Goal: Task Accomplishment & Management: Manage account settings

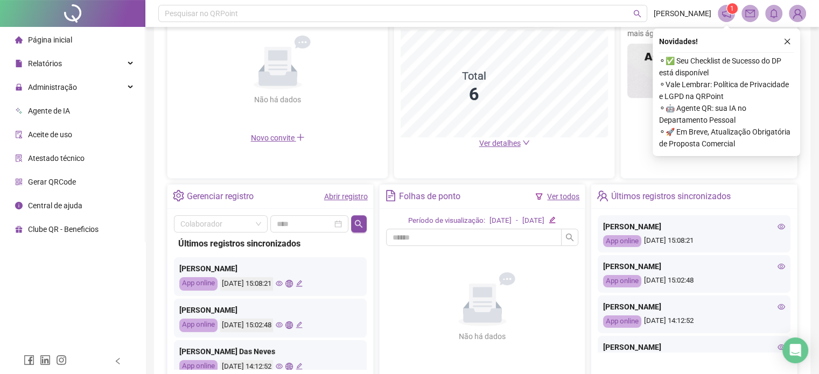
scroll to position [269, 0]
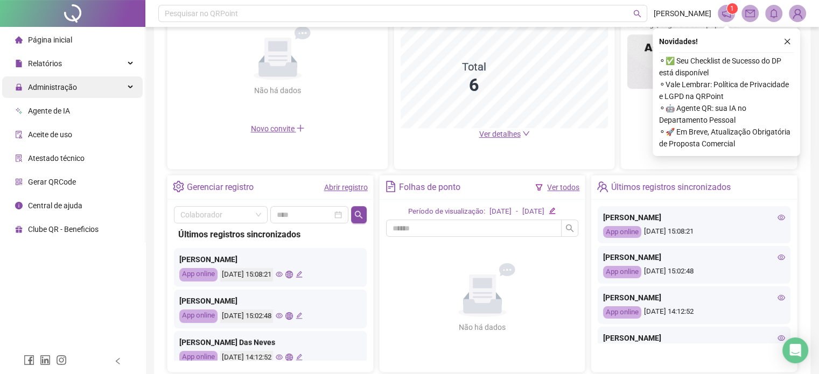
click at [77, 92] on div "Administração" at bounding box center [72, 88] width 141 height 22
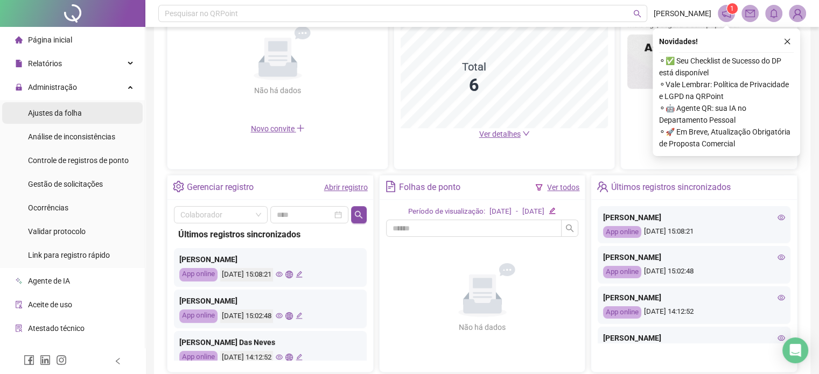
click at [62, 112] on span "Ajustes da folha" at bounding box center [55, 113] width 54 height 9
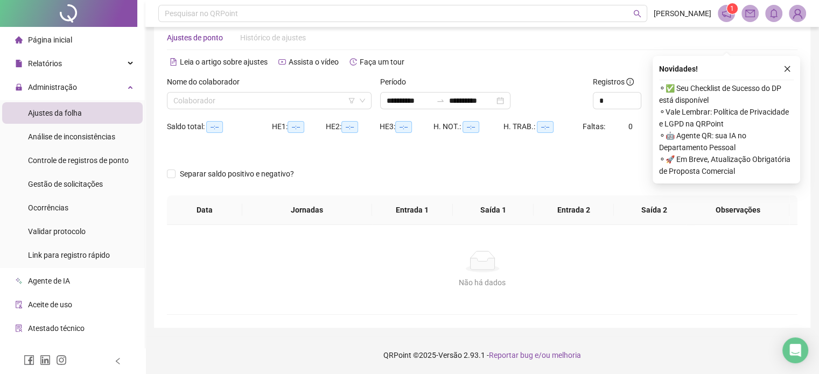
scroll to position [23, 0]
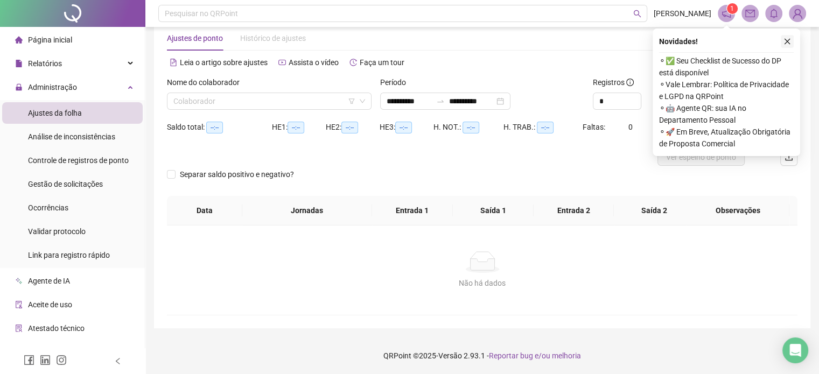
click at [790, 43] on icon "close" at bounding box center [788, 42] width 8 height 8
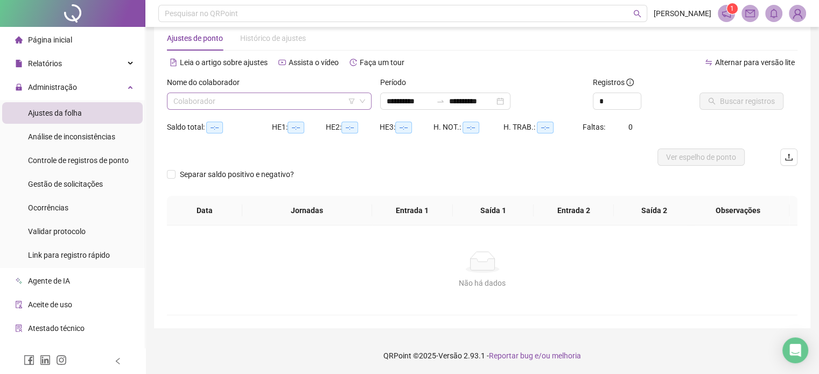
click at [313, 107] on input "search" at bounding box center [264, 101] width 182 height 16
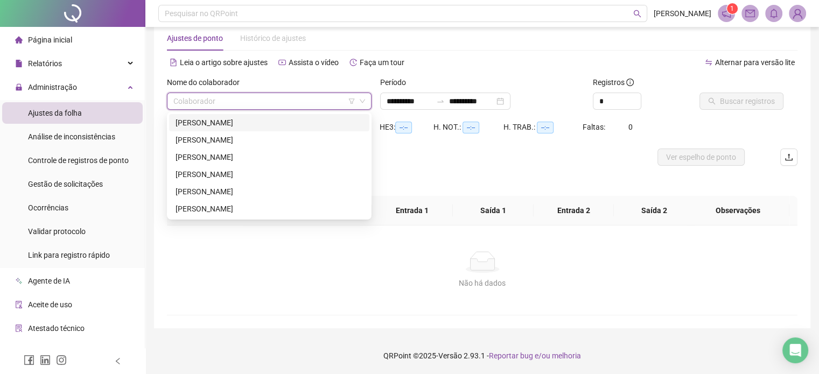
click at [240, 121] on div "[PERSON_NAME]" at bounding box center [269, 123] width 187 height 12
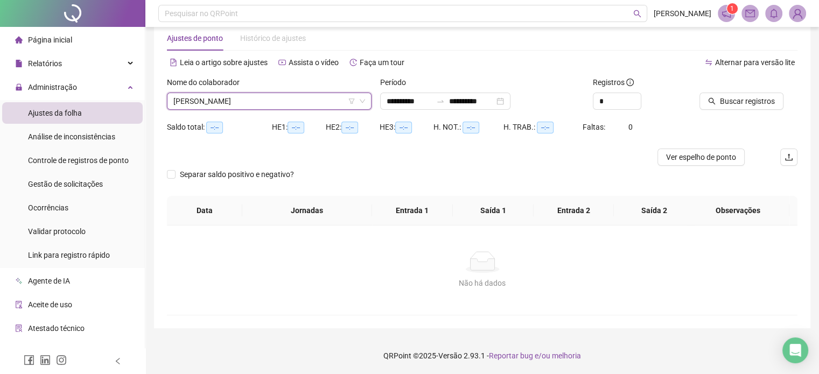
click at [243, 105] on span "[PERSON_NAME]" at bounding box center [269, 101] width 192 height 16
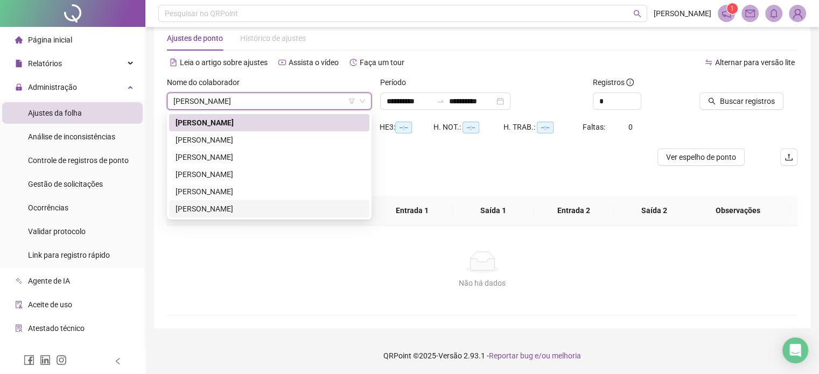
drag, startPoint x: 401, startPoint y: 277, endPoint x: 399, endPoint y: 237, distance: 41.0
click at [401, 277] on div "Não há dados" at bounding box center [482, 283] width 605 height 12
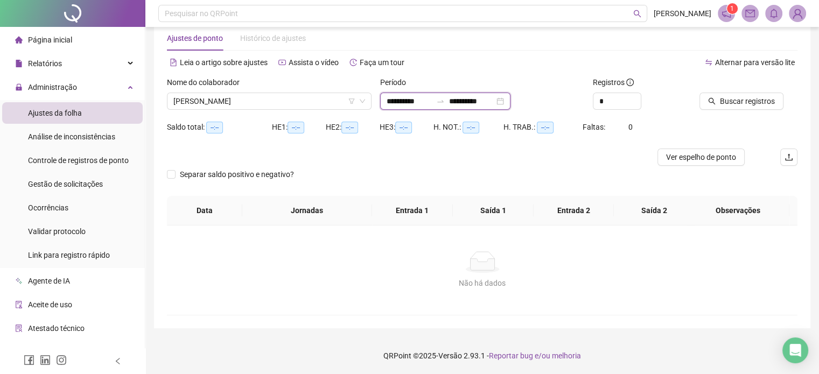
click at [406, 101] on input "**********" at bounding box center [409, 101] width 45 height 12
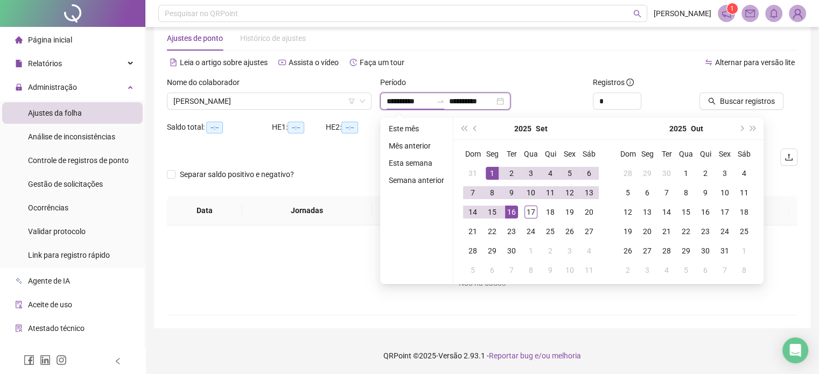
type input "**********"
click at [474, 129] on span "prev-year" at bounding box center [476, 128] width 5 height 5
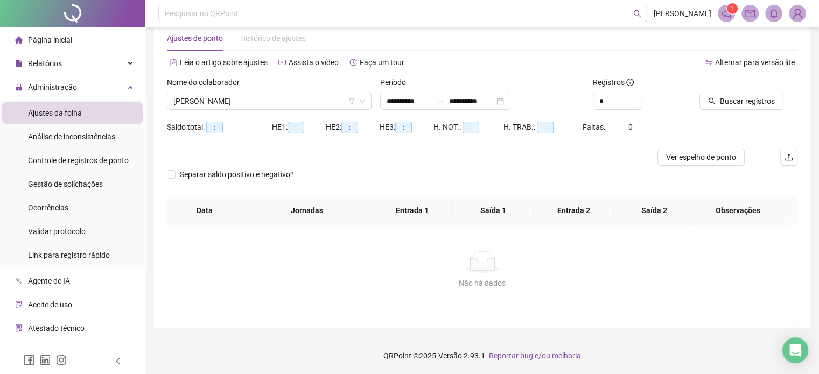
click at [533, 62] on div "Alternar para versão lite" at bounding box center [641, 62] width 316 height 17
click at [395, 102] on input "**********" at bounding box center [409, 101] width 45 height 12
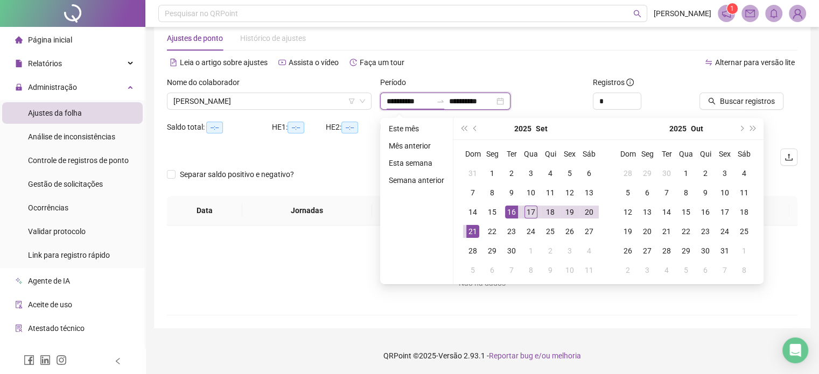
click at [406, 96] on input "**********" at bounding box center [409, 101] width 45 height 12
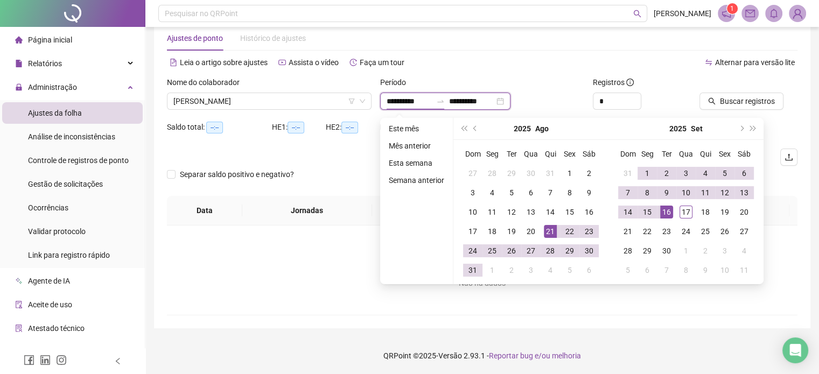
type input "**********"
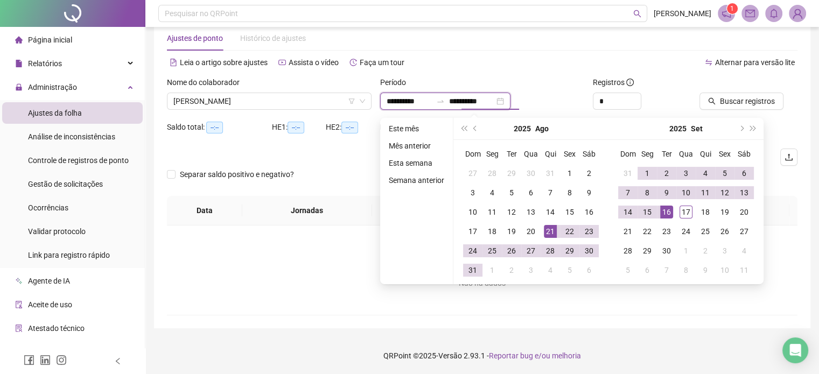
click at [470, 102] on input "**********" at bounding box center [471, 101] width 45 height 12
type input "**********"
click at [483, 82] on div "Período" at bounding box center [482, 85] width 205 height 16
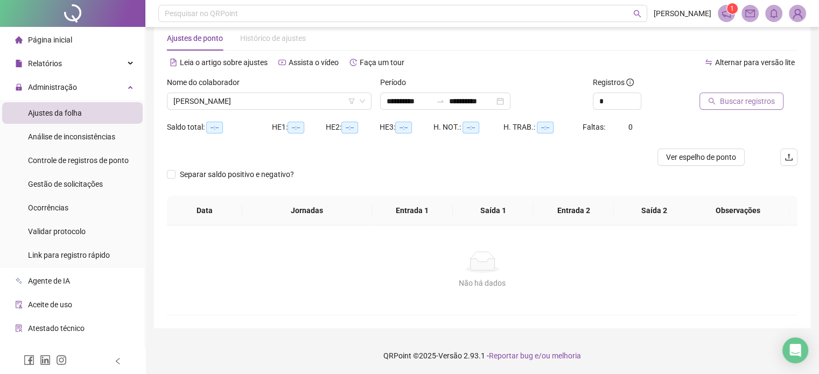
click at [735, 102] on span "Buscar registros" at bounding box center [747, 101] width 55 height 12
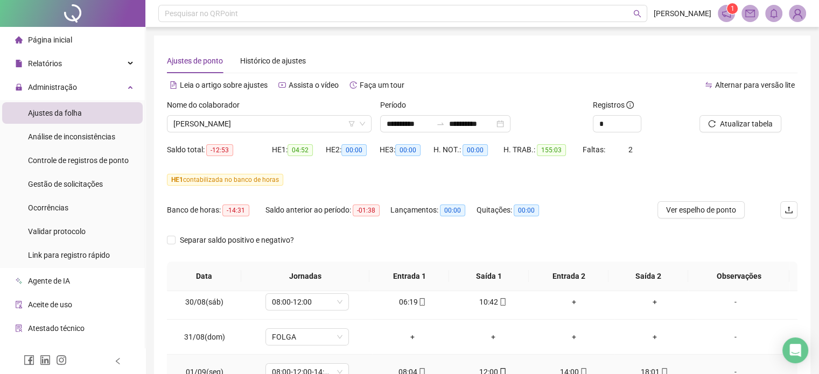
scroll to position [216, 0]
click at [635, 119] on icon "up" at bounding box center [636, 121] width 4 height 4
type input "*"
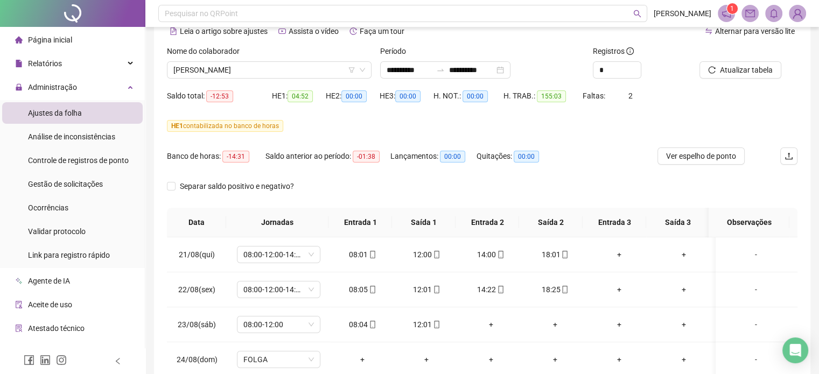
scroll to position [0, 0]
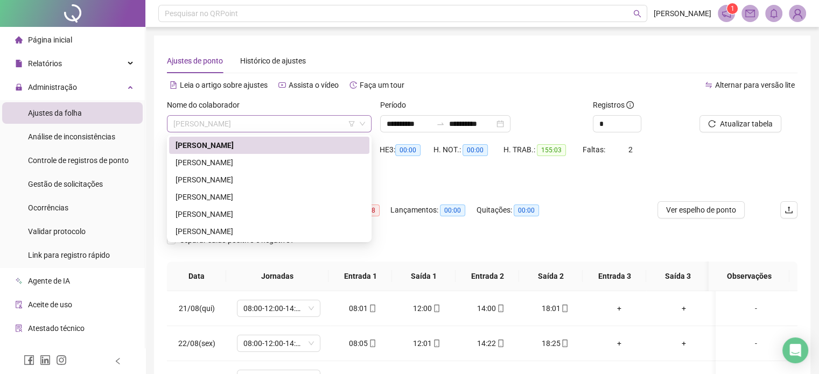
click at [332, 125] on span "[PERSON_NAME]" at bounding box center [269, 124] width 192 height 16
drag, startPoint x: 284, startPoint y: 161, endPoint x: 284, endPoint y: 152, distance: 8.6
click at [284, 161] on div "[PERSON_NAME]" at bounding box center [269, 163] width 187 height 12
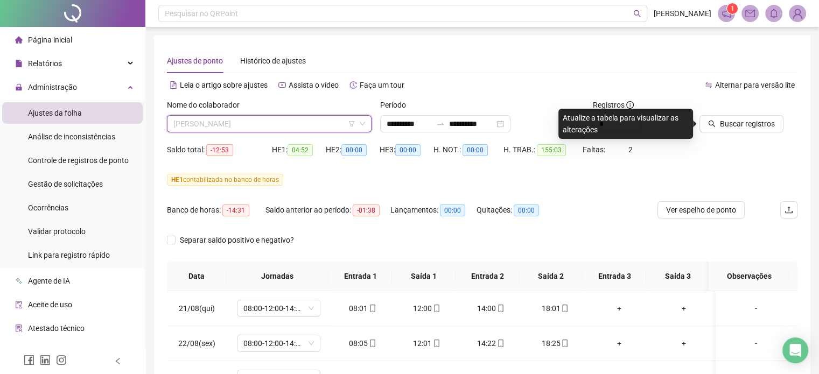
click at [299, 124] on span "[PERSON_NAME]" at bounding box center [269, 124] width 192 height 16
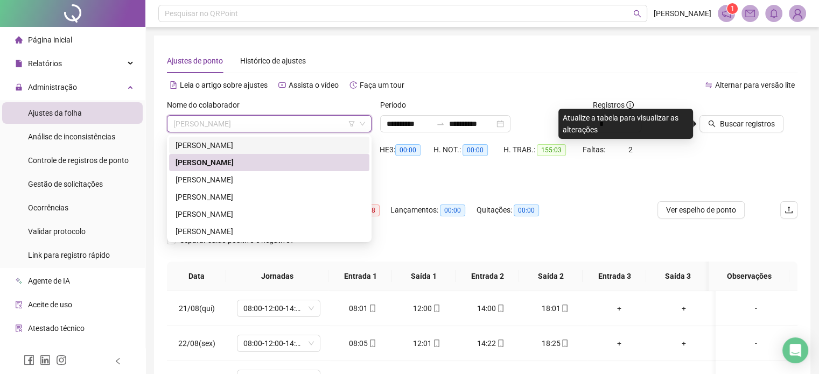
click at [279, 146] on div "[PERSON_NAME]" at bounding box center [269, 146] width 187 height 12
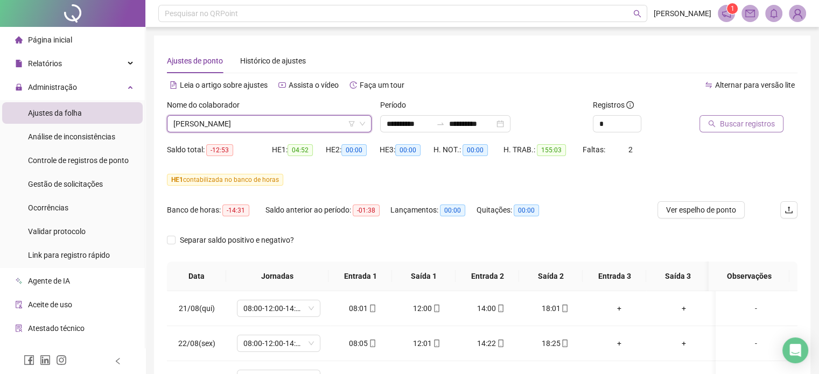
click at [734, 128] on span "Buscar registros" at bounding box center [747, 124] width 55 height 12
click at [283, 129] on span "[PERSON_NAME]" at bounding box center [269, 124] width 192 height 16
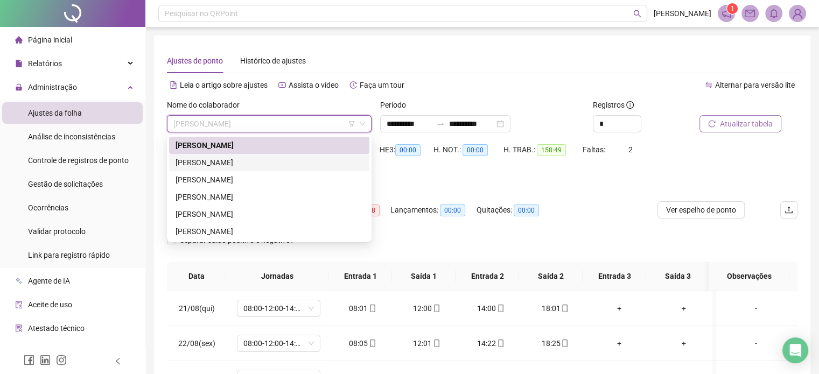
click at [241, 161] on div "[PERSON_NAME]" at bounding box center [269, 163] width 187 height 12
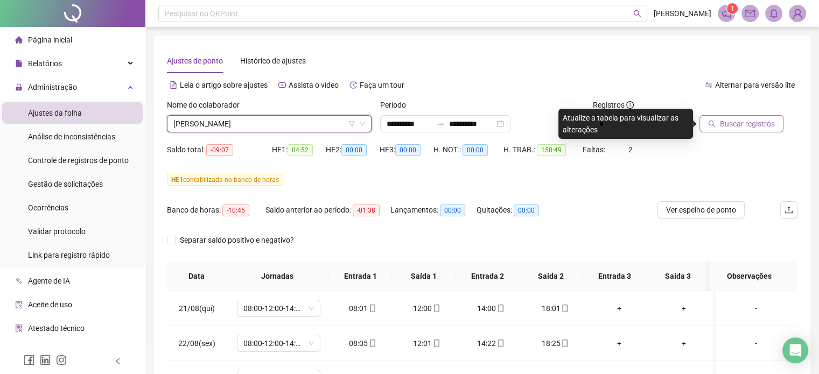
click at [729, 122] on span "Buscar registros" at bounding box center [747, 124] width 55 height 12
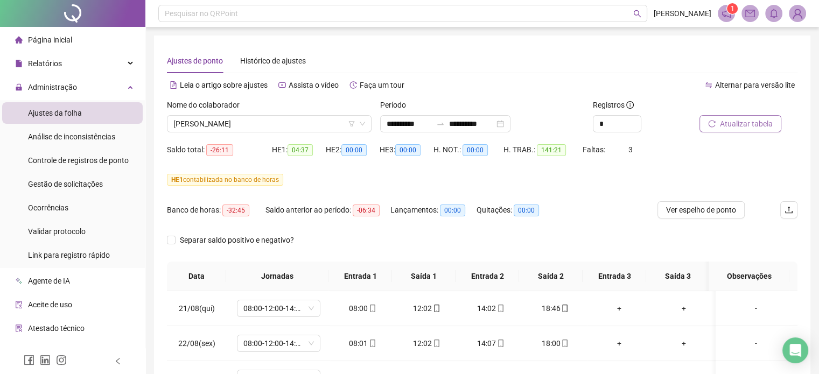
click at [720, 128] on span "Atualizar tabela" at bounding box center [746, 124] width 53 height 12
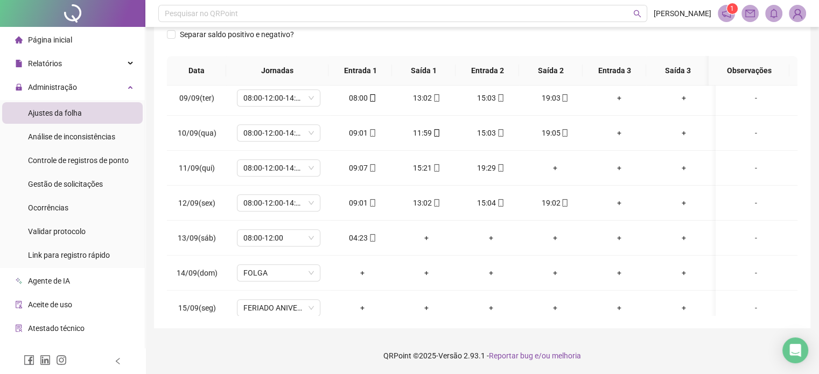
scroll to position [672, 0]
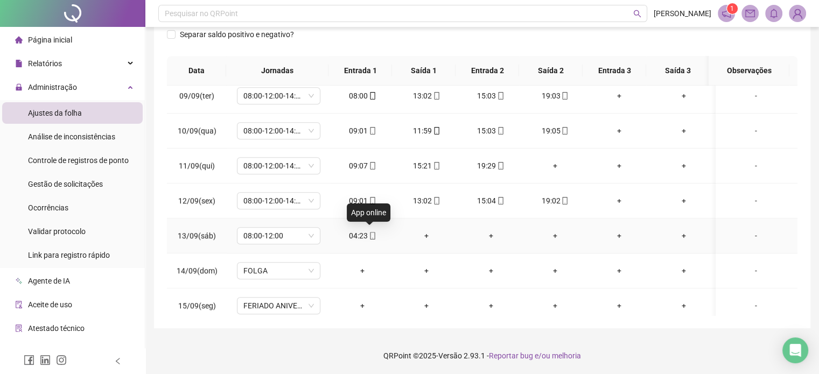
click at [369, 234] on icon "mobile" at bounding box center [373, 236] width 8 height 8
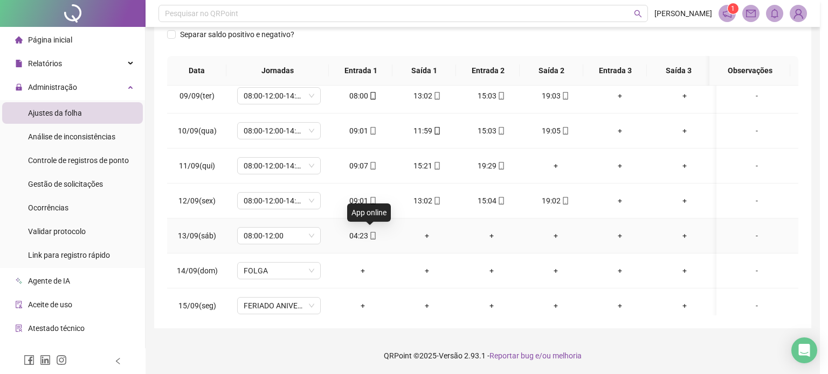
type input "**********"
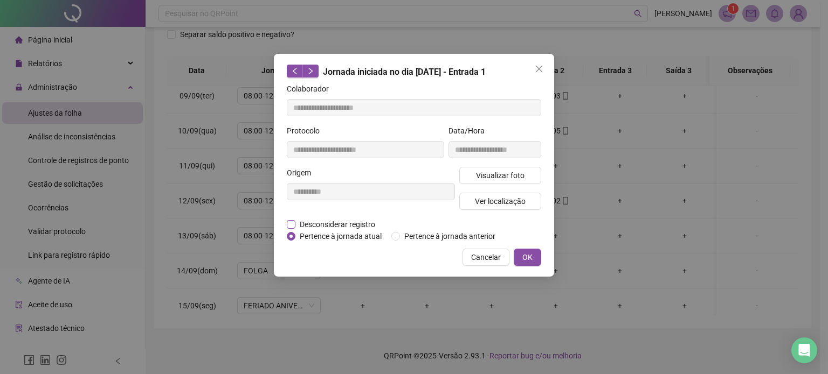
click at [353, 224] on span "Desconsiderar registro" at bounding box center [337, 225] width 84 height 12
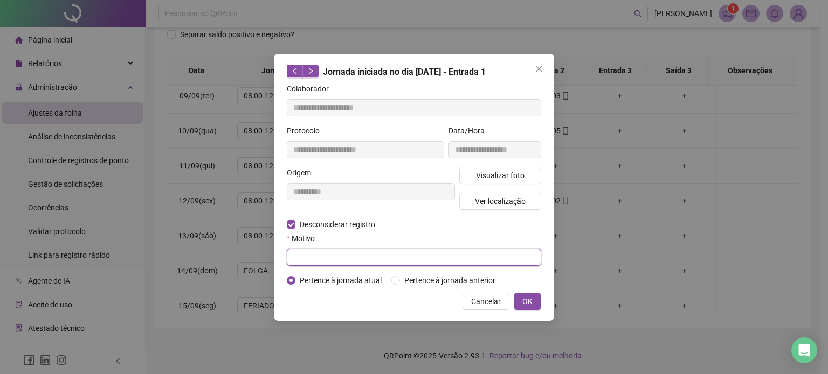
click at [453, 256] on input "text" at bounding box center [414, 257] width 254 height 17
type input "**********"
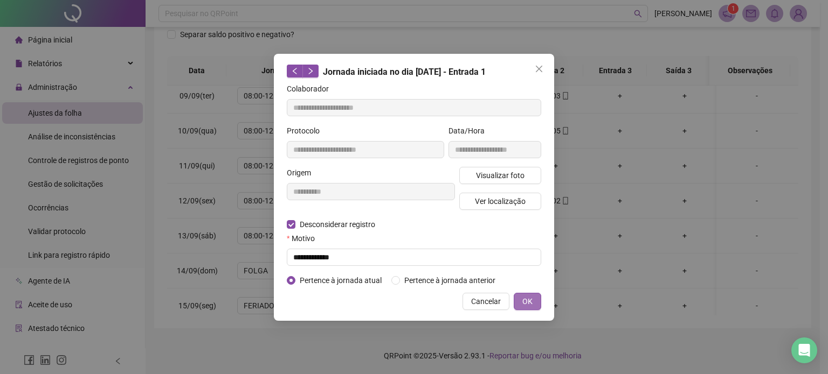
click at [526, 300] on span "OK" at bounding box center [527, 302] width 10 height 12
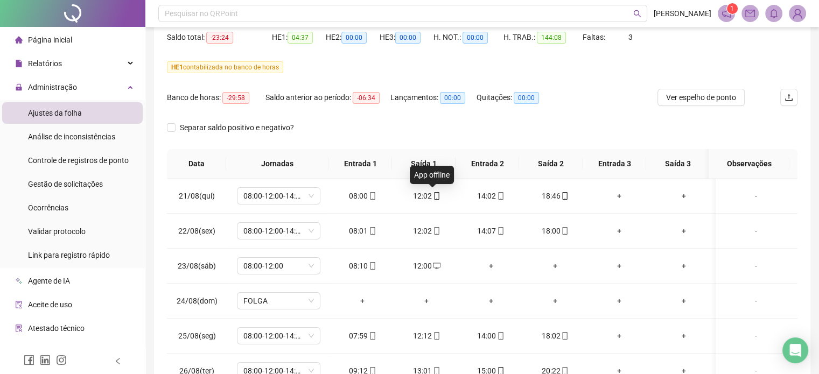
scroll to position [0, 0]
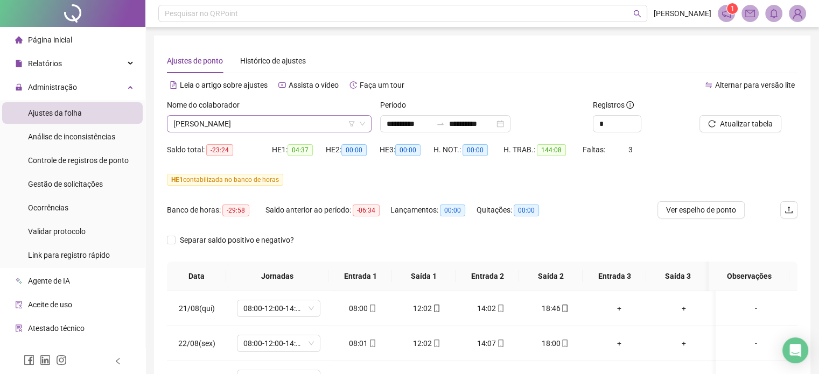
click at [312, 127] on span "[PERSON_NAME]" at bounding box center [269, 124] width 192 height 16
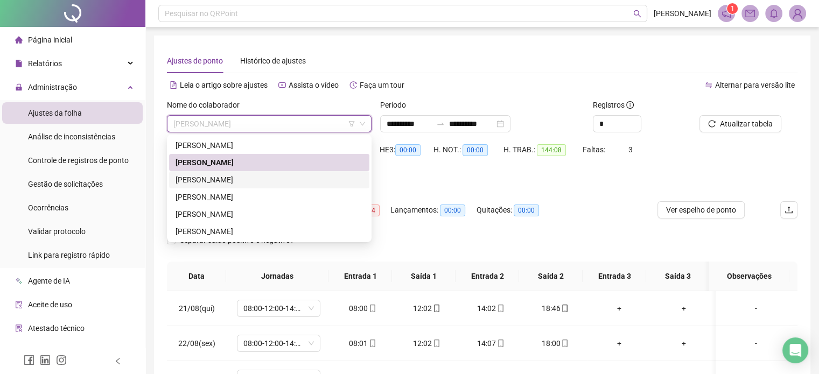
click at [255, 178] on div "[PERSON_NAME]" at bounding box center [269, 180] width 187 height 12
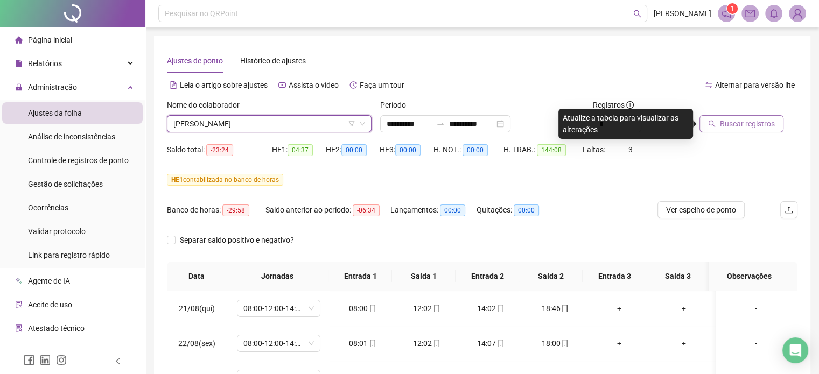
click at [730, 122] on span "Buscar registros" at bounding box center [747, 124] width 55 height 12
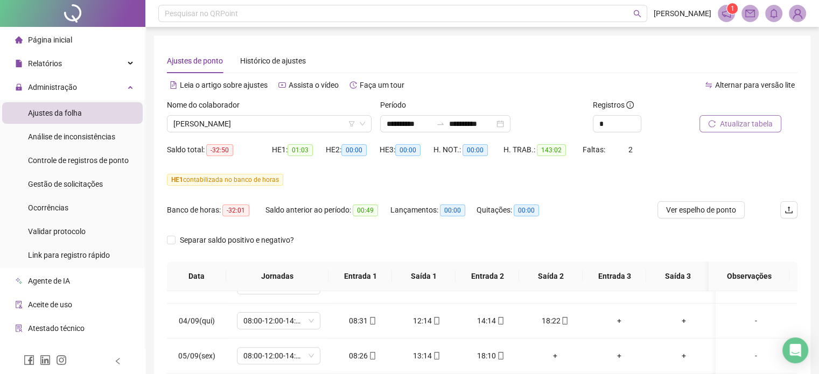
click at [710, 121] on icon "reload" at bounding box center [712, 123] width 7 height 7
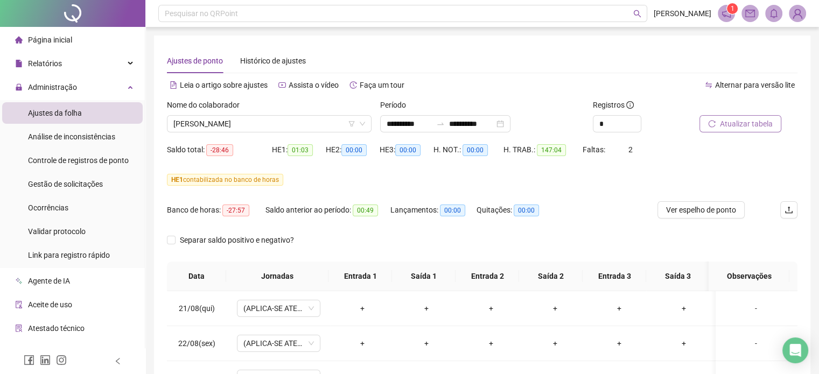
click at [724, 124] on span "Atualizar tabela" at bounding box center [746, 124] width 53 height 12
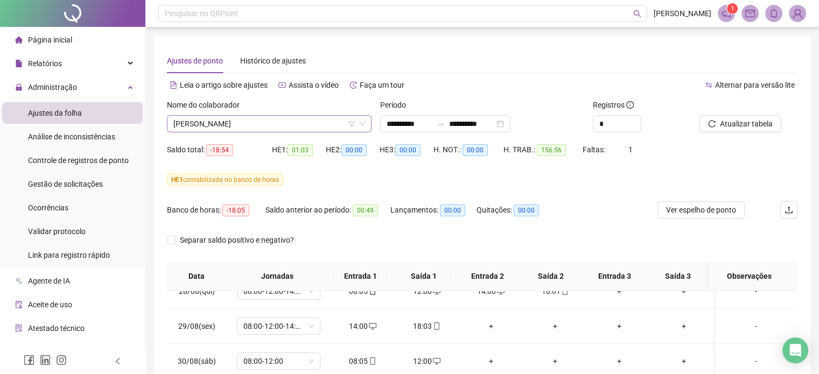
click at [320, 126] on span "[PERSON_NAME]" at bounding box center [269, 124] width 192 height 16
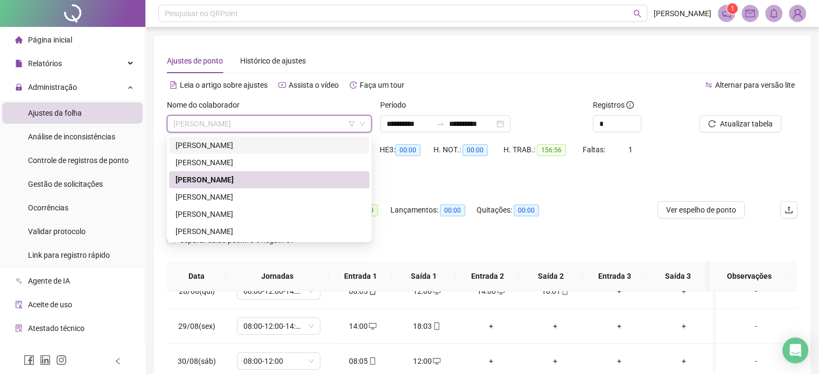
click at [276, 149] on div "[PERSON_NAME]" at bounding box center [269, 146] width 187 height 12
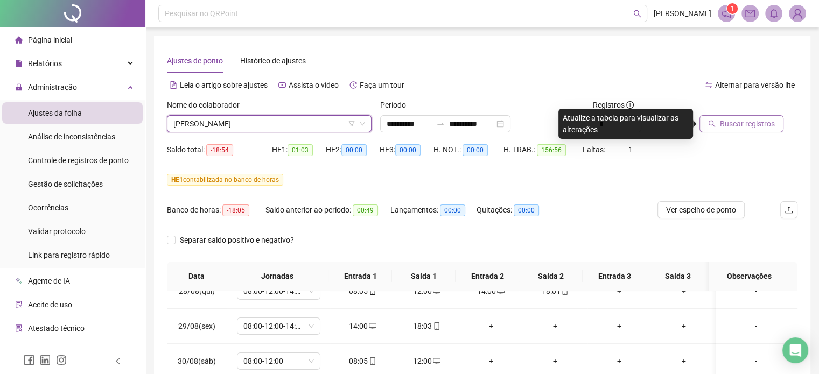
click at [737, 121] on span "Buscar registros" at bounding box center [747, 124] width 55 height 12
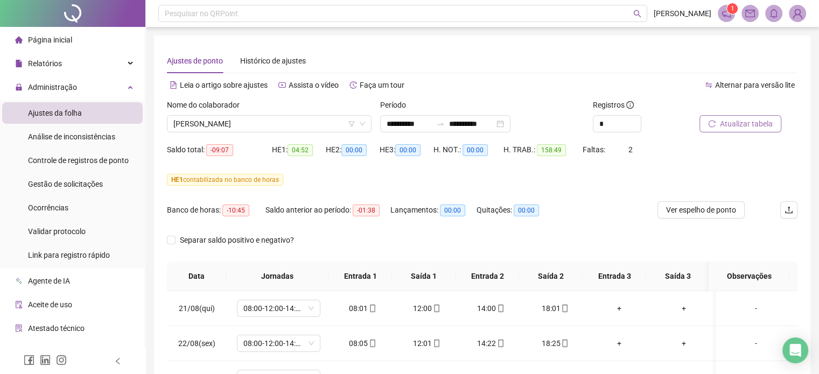
click at [725, 122] on span "Atualizar tabela" at bounding box center [746, 124] width 53 height 12
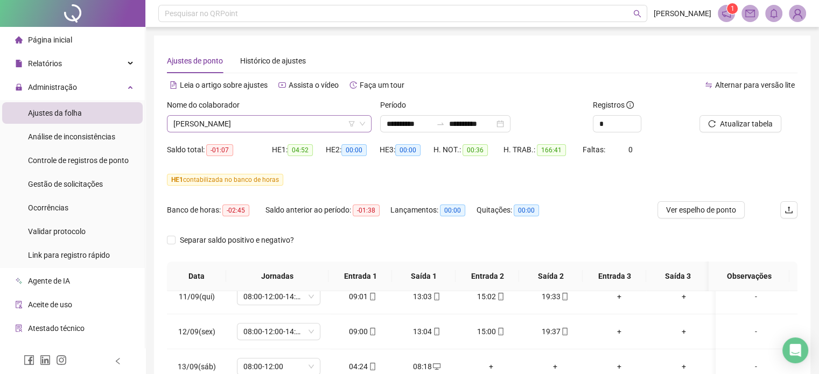
click at [273, 129] on span "[PERSON_NAME]" at bounding box center [269, 124] width 192 height 16
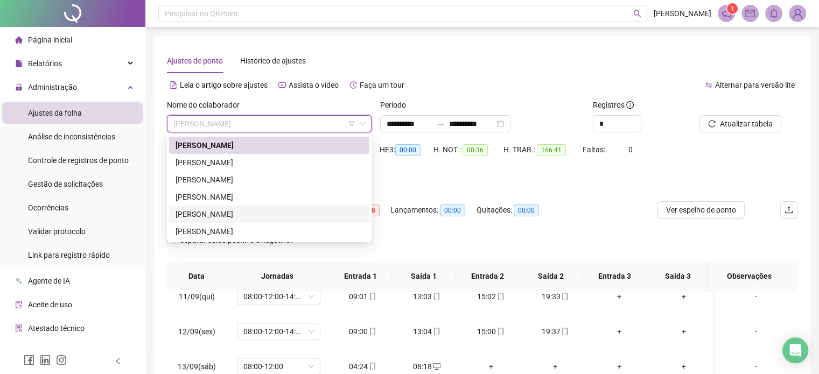
click at [246, 223] on div "[PERSON_NAME]" at bounding box center [269, 214] width 200 height 17
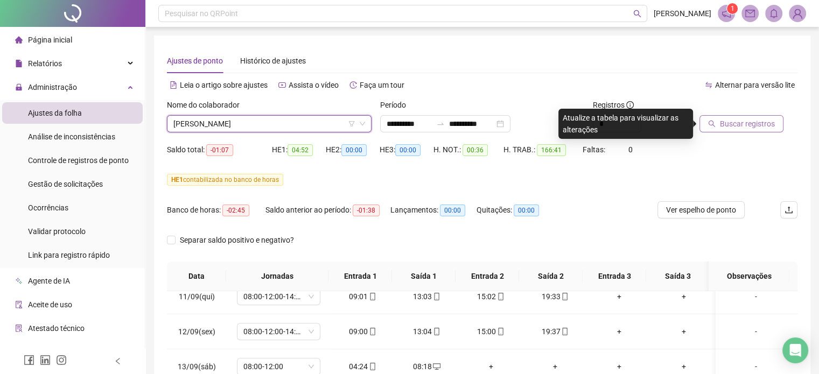
click at [724, 129] on span "Buscar registros" at bounding box center [747, 124] width 55 height 12
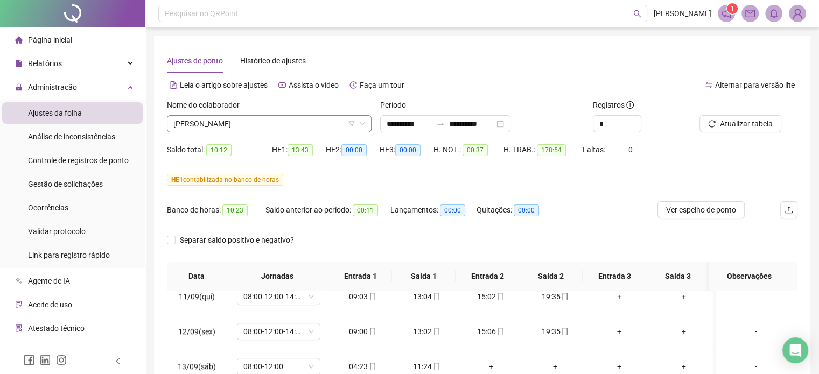
drag, startPoint x: 305, startPoint y: 120, endPoint x: 298, endPoint y: 125, distance: 8.8
click at [305, 120] on span "[PERSON_NAME]" at bounding box center [269, 124] width 192 height 16
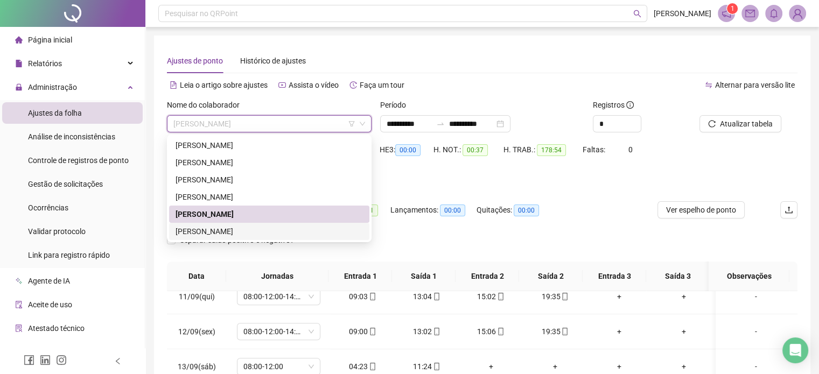
click at [230, 227] on div "[PERSON_NAME]" at bounding box center [269, 232] width 187 height 12
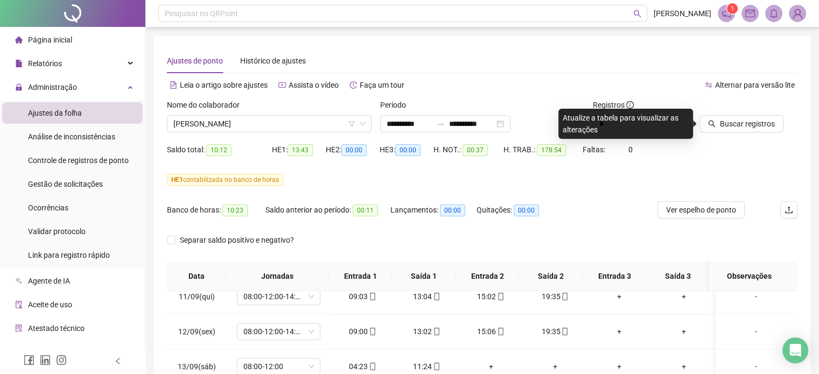
click at [490, 184] on div "HE 1 contabilizada no banco de horas" at bounding box center [482, 180] width 631 height 12
click at [742, 125] on span "Buscar registros" at bounding box center [747, 124] width 55 height 12
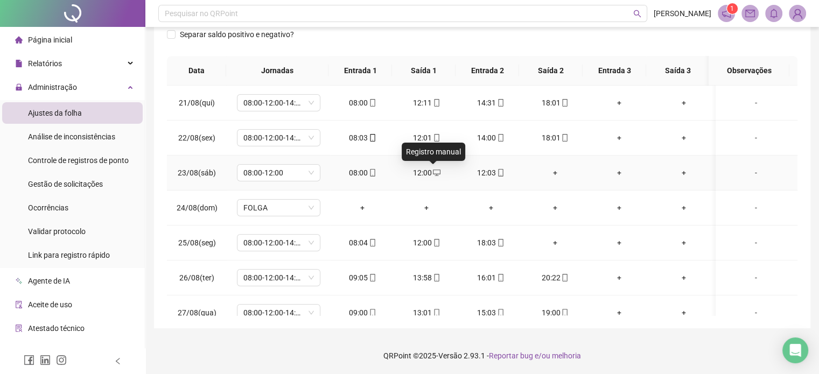
click at [433, 172] on icon "desktop" at bounding box center [437, 173] width 8 height 8
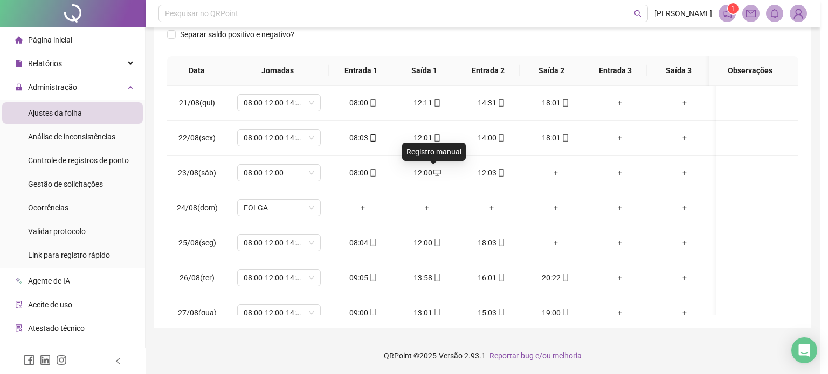
type input "**********"
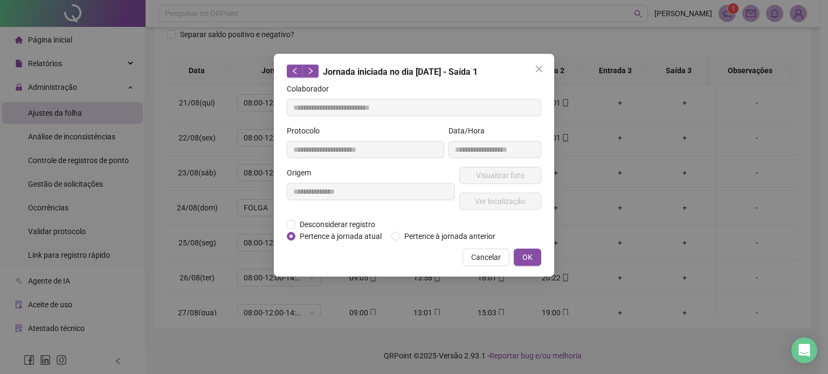
drag, startPoint x: 351, startPoint y: 223, endPoint x: 391, endPoint y: 228, distance: 39.6
click at [351, 223] on span "Desconsiderar registro" at bounding box center [337, 225] width 84 height 12
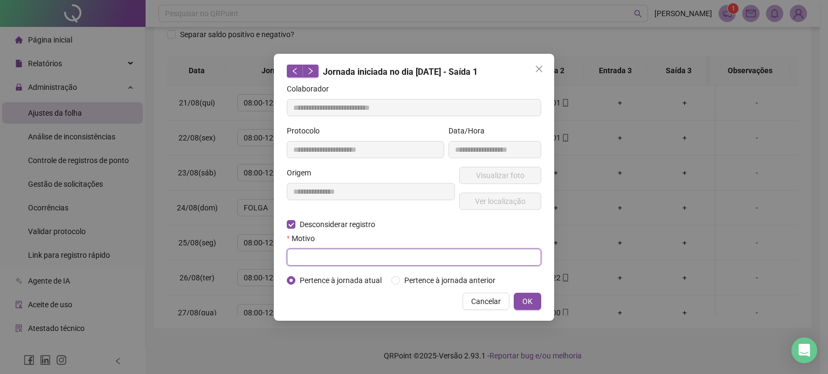
click at [482, 255] on input "text" at bounding box center [414, 257] width 254 height 17
type input "*********"
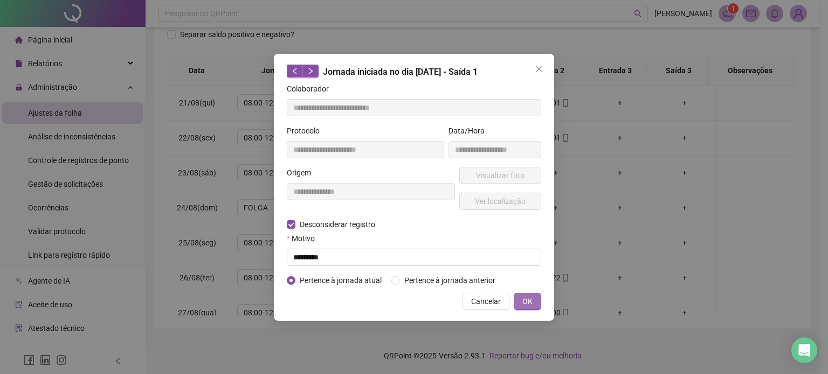
click at [522, 301] on span "OK" at bounding box center [527, 302] width 10 height 12
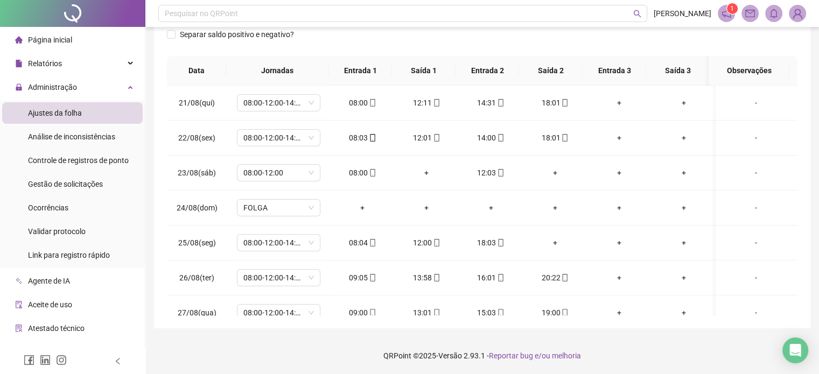
scroll to position [44, 0]
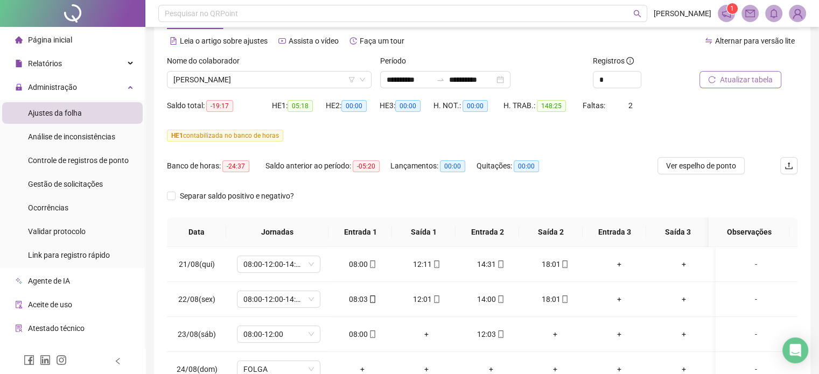
click at [713, 77] on icon "reload" at bounding box center [712, 80] width 8 height 8
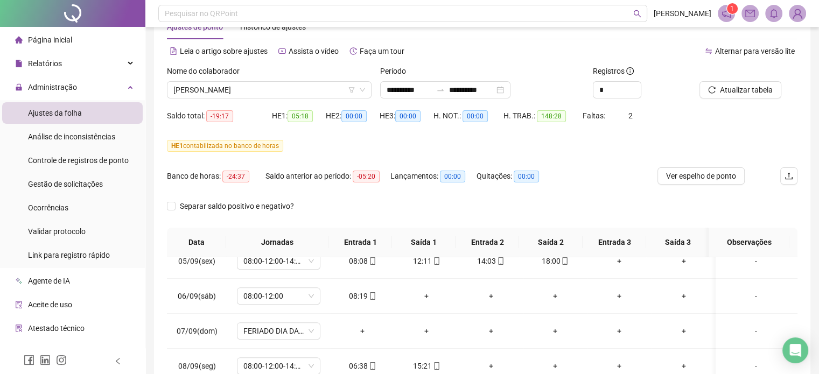
scroll to position [0, 0]
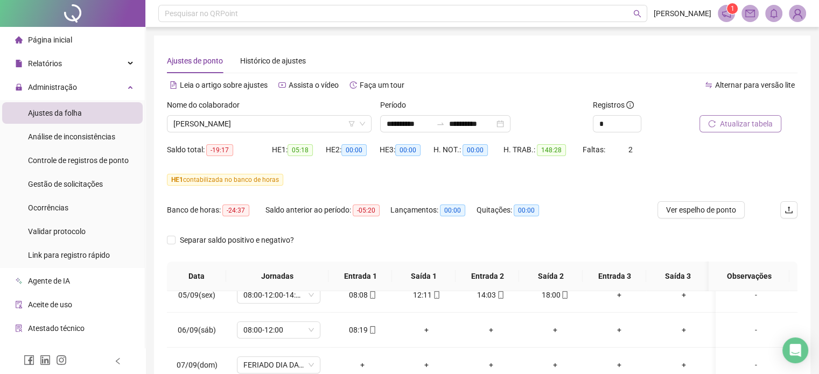
click at [717, 117] on button "Atualizar tabela" at bounding box center [741, 123] width 82 height 17
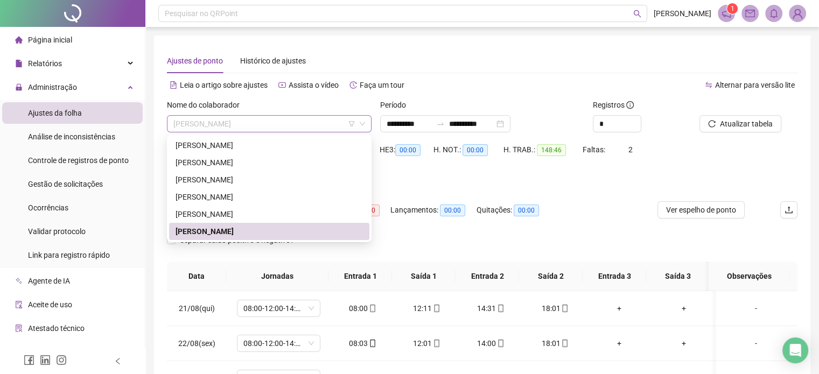
click at [317, 120] on span "[PERSON_NAME]" at bounding box center [269, 124] width 192 height 16
drag, startPoint x: 230, startPoint y: 197, endPoint x: 263, endPoint y: 193, distance: 33.1
click at [231, 197] on div "[PERSON_NAME]" at bounding box center [269, 197] width 187 height 12
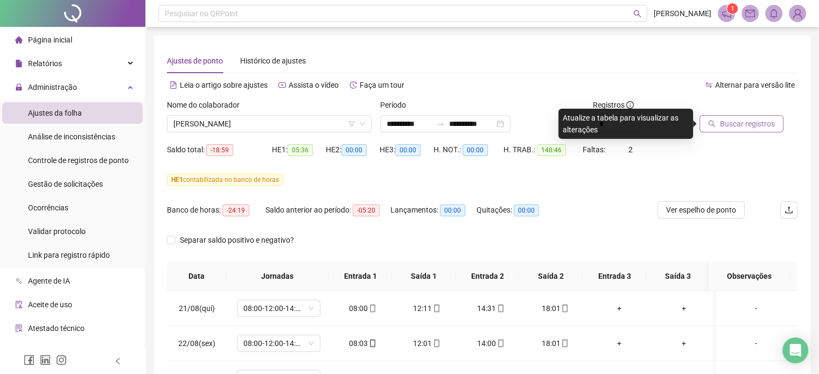
click at [766, 122] on span "Buscar registros" at bounding box center [747, 124] width 55 height 12
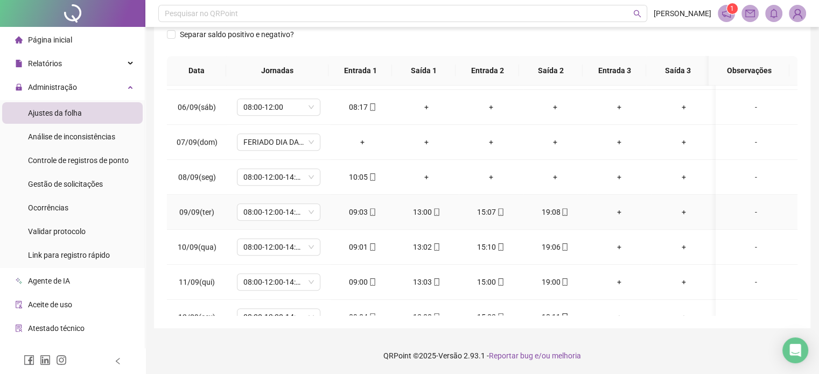
scroll to position [575, 0]
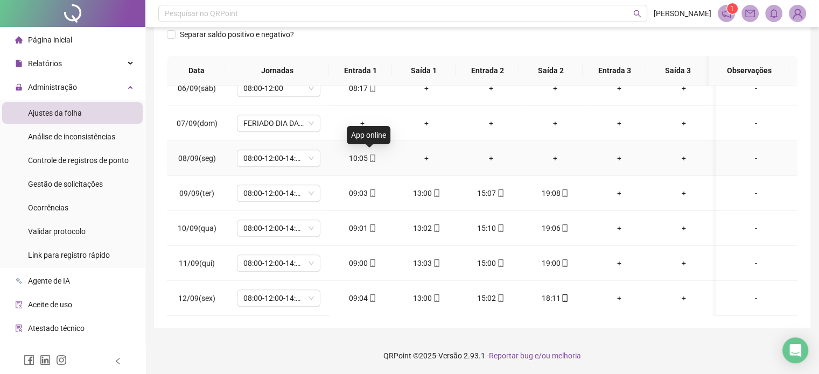
click at [368, 156] on span "mobile" at bounding box center [372, 159] width 9 height 8
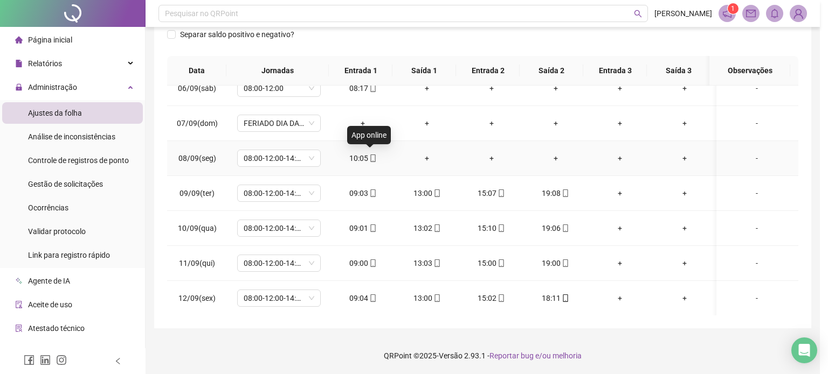
type input "**********"
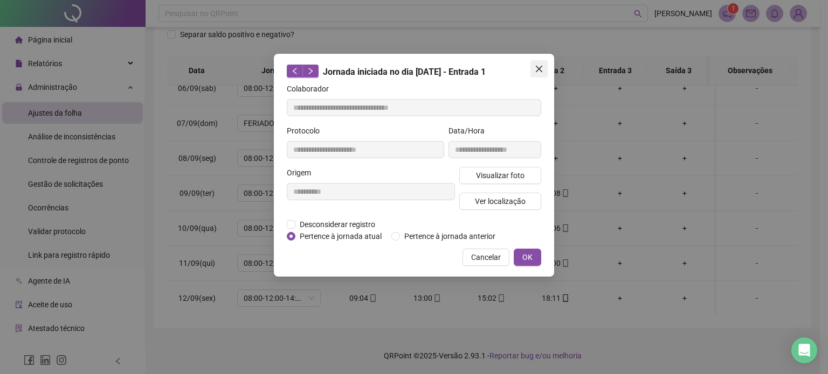
click at [541, 68] on icon "close" at bounding box center [538, 69] width 9 height 9
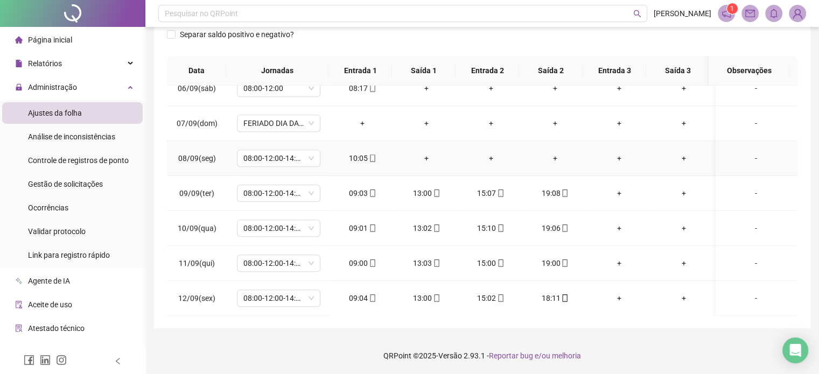
click at [358, 157] on div "10:05" at bounding box center [362, 158] width 47 height 12
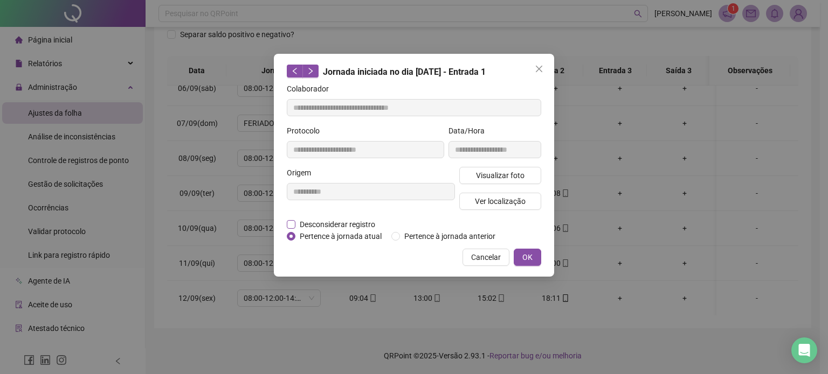
click at [336, 224] on span "Desconsiderar registro" at bounding box center [337, 225] width 84 height 12
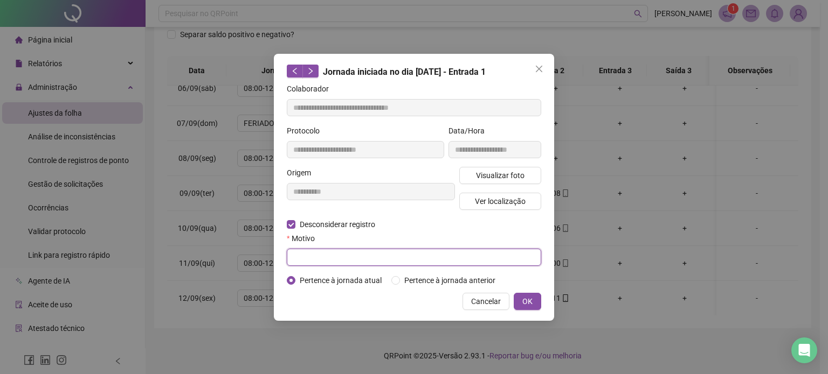
click at [474, 261] on input "text" at bounding box center [414, 257] width 254 height 17
type input "*"
type input "******"
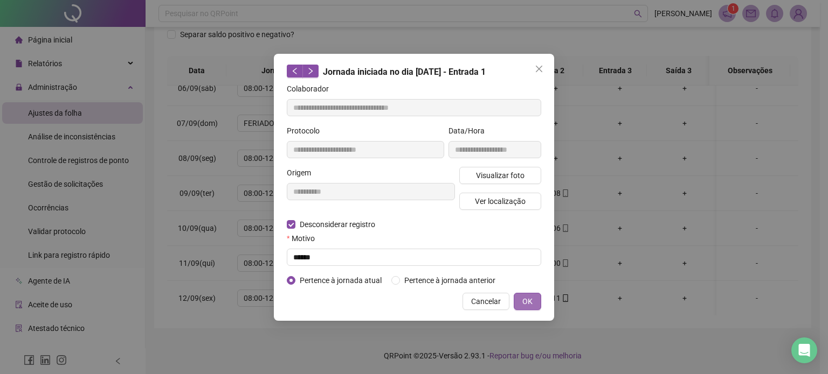
click at [523, 297] on span "OK" at bounding box center [527, 302] width 10 height 12
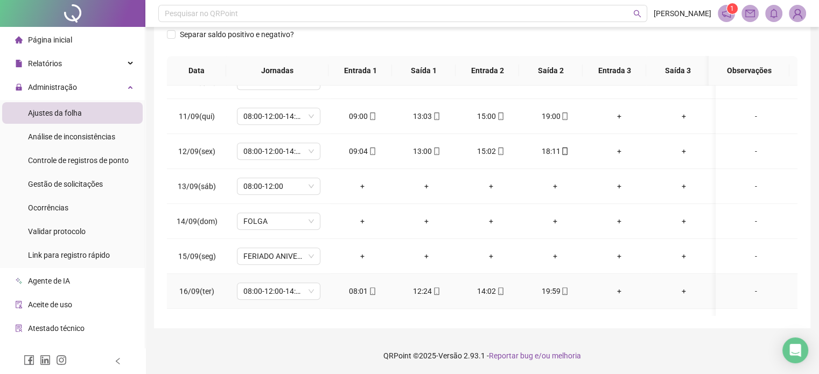
scroll to position [747, 0]
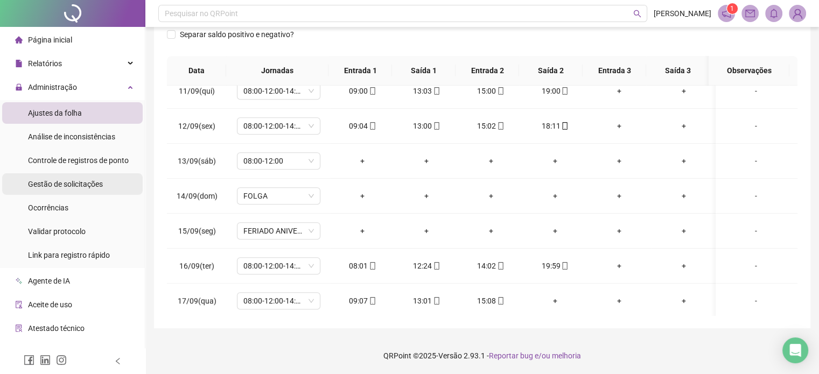
click at [60, 185] on span "Gestão de solicitações" at bounding box center [65, 184] width 75 height 9
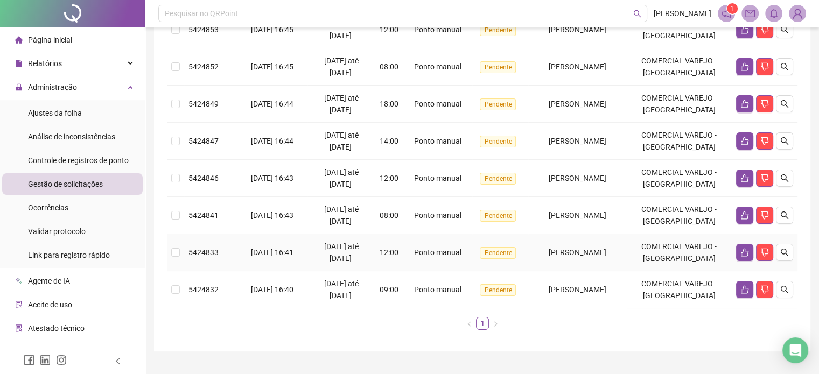
scroll to position [108, 0]
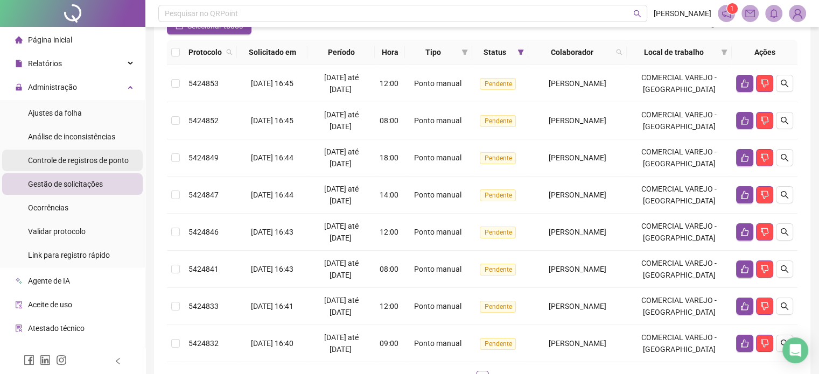
click at [59, 159] on span "Controle de registros de ponto" at bounding box center [78, 160] width 101 height 9
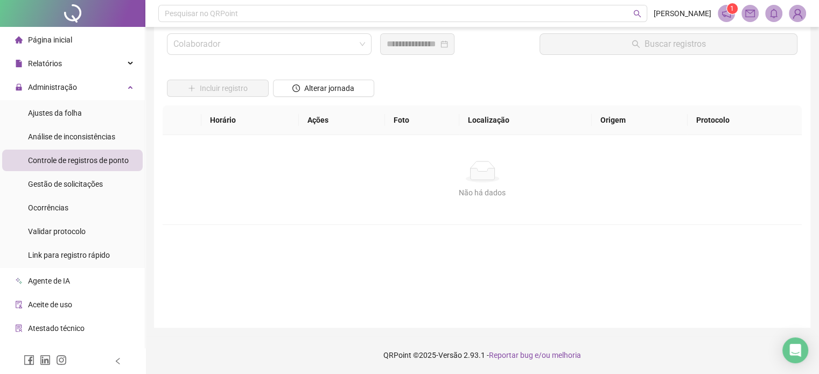
scroll to position [31, 0]
click at [53, 115] on span "Ajustes da folha" at bounding box center [55, 113] width 54 height 9
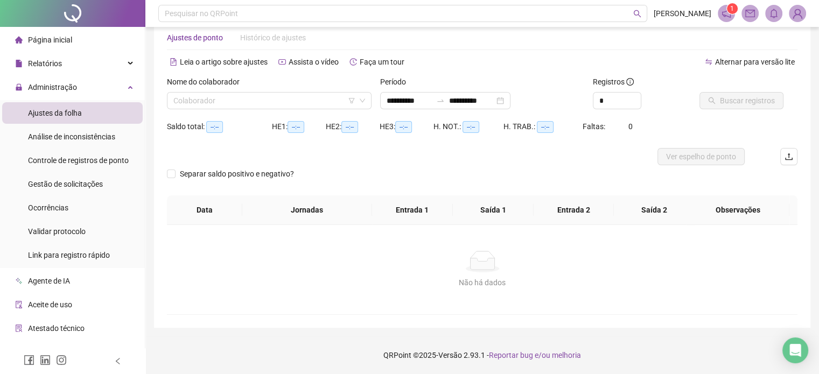
scroll to position [23, 0]
type input "**********"
click at [273, 102] on input "search" at bounding box center [264, 101] width 182 height 16
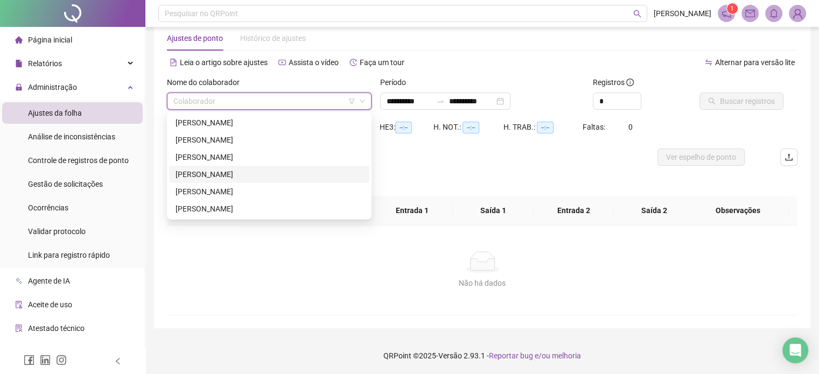
click at [228, 177] on div "[PERSON_NAME]" at bounding box center [269, 175] width 187 height 12
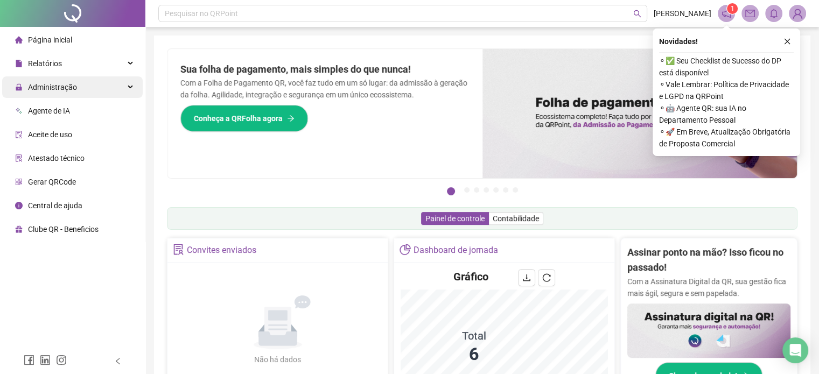
click at [78, 84] on div "Administração" at bounding box center [72, 88] width 141 height 22
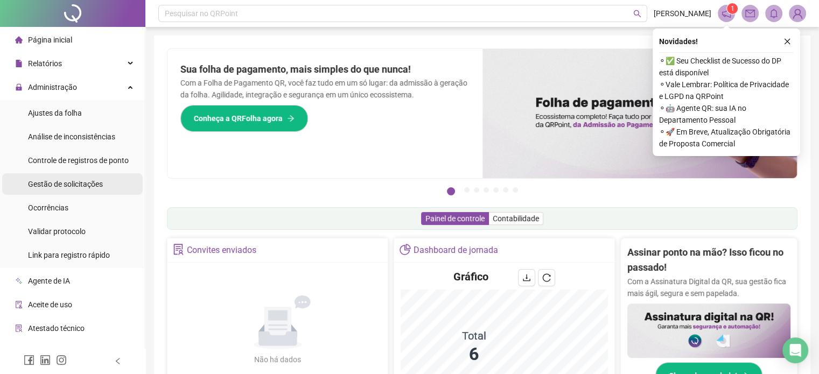
click at [60, 181] on span "Gestão de solicitações" at bounding box center [65, 184] width 75 height 9
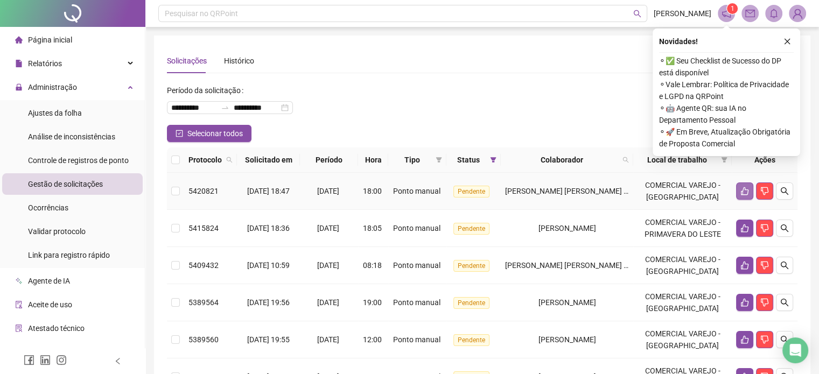
click at [744, 191] on icon "like" at bounding box center [745, 191] width 9 height 9
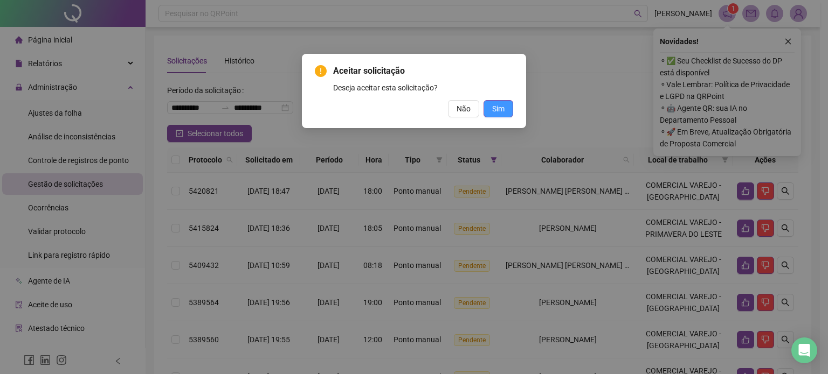
click at [495, 105] on span "Sim" at bounding box center [498, 109] width 12 height 12
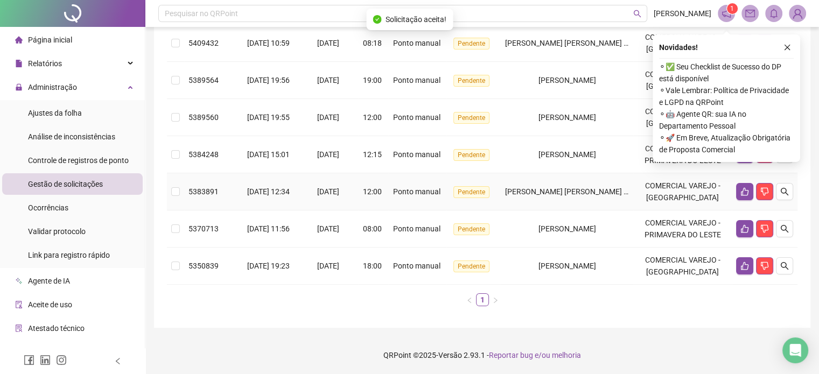
scroll to position [220, 0]
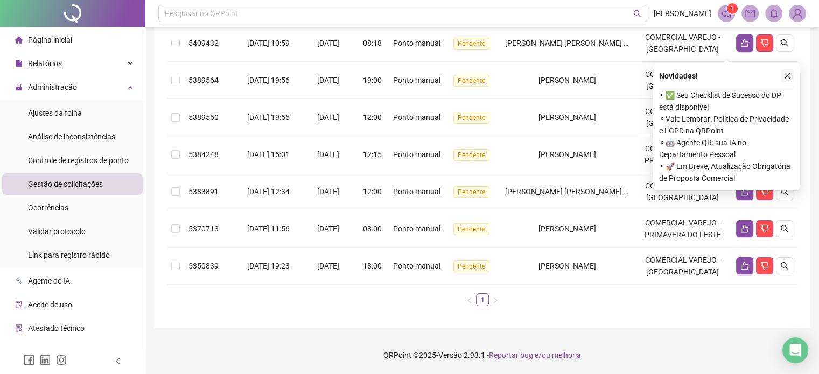
click at [785, 73] on icon "close" at bounding box center [788, 76] width 6 height 6
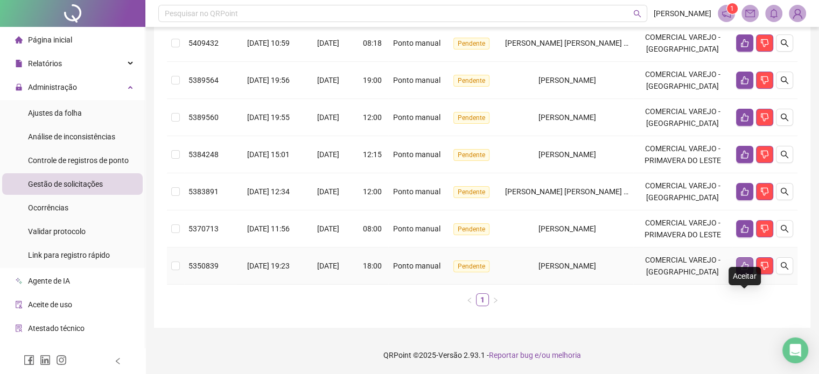
click at [745, 269] on icon "like" at bounding box center [745, 266] width 9 height 9
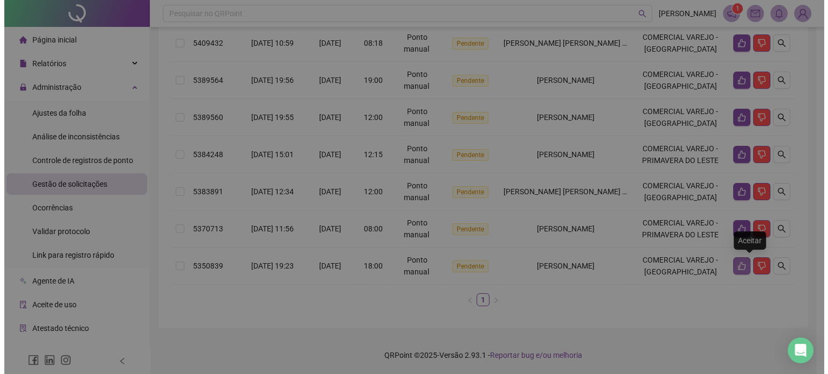
scroll to position [184, 0]
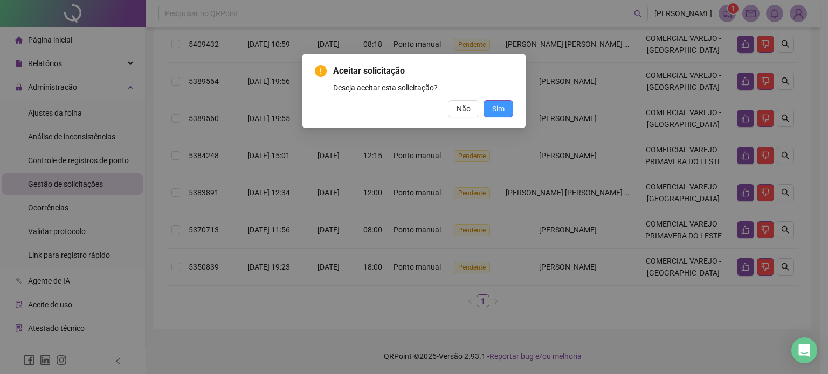
click at [493, 112] on span "Sim" at bounding box center [498, 109] width 12 height 12
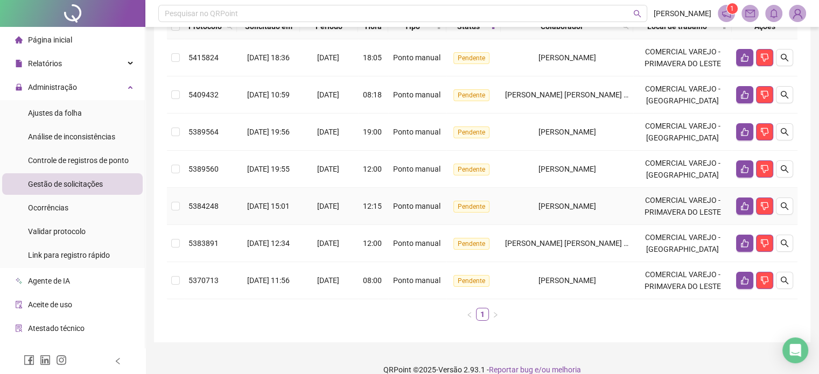
scroll to position [75, 0]
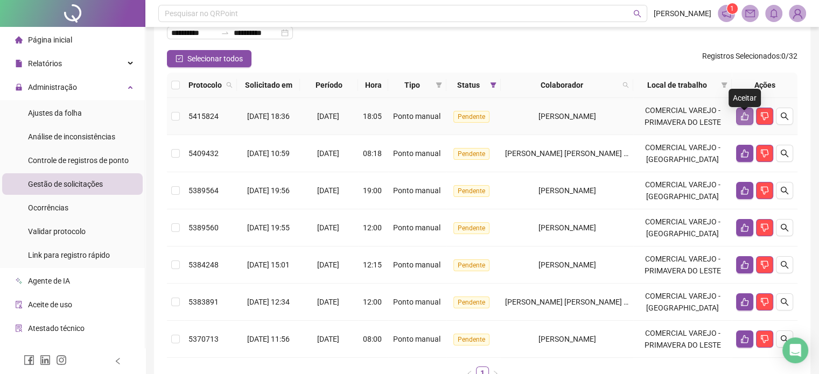
click at [741, 121] on icon "like" at bounding box center [745, 117] width 8 height 8
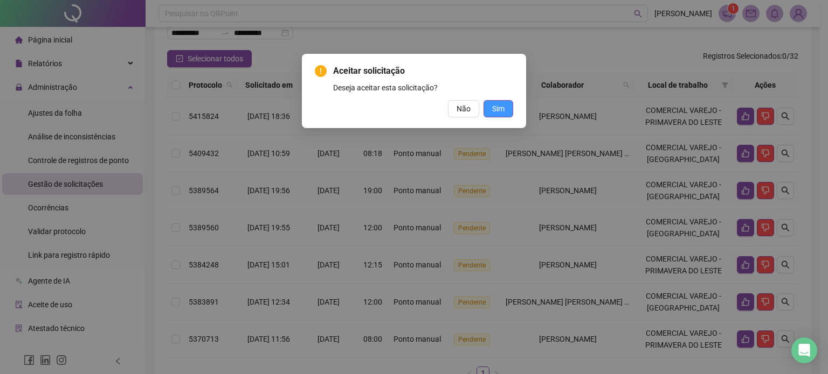
click at [506, 107] on button "Sim" at bounding box center [498, 108] width 30 height 17
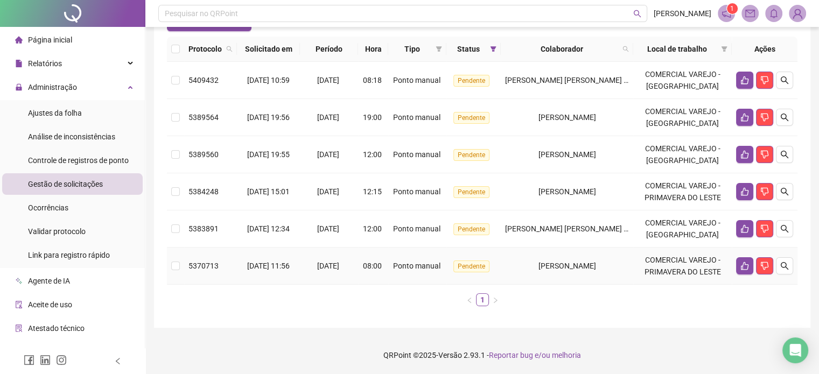
scroll to position [134, 0]
click at [741, 188] on icon "like" at bounding box center [745, 192] width 8 height 8
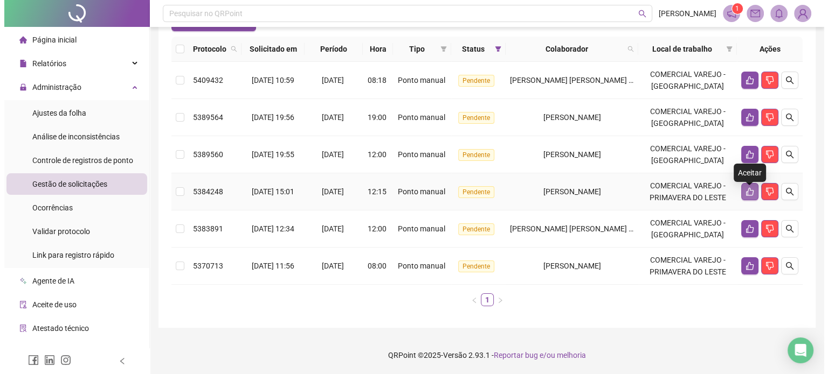
scroll to position [110, 0]
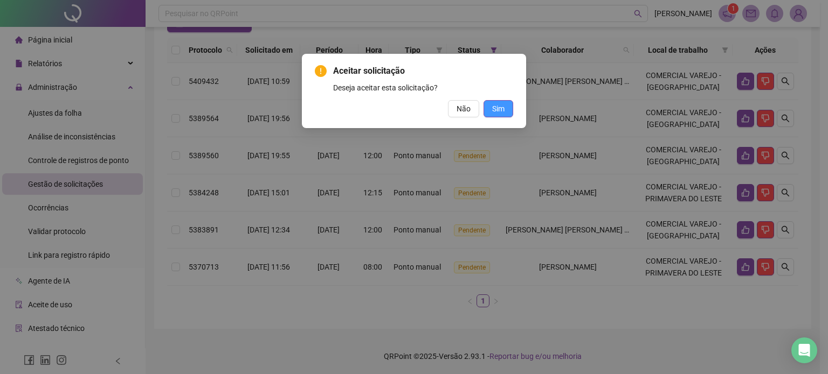
click at [490, 107] on button "Sim" at bounding box center [498, 108] width 30 height 17
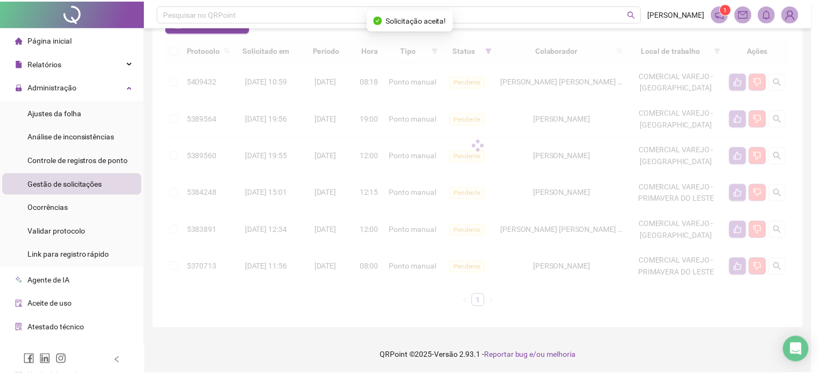
scroll to position [85, 0]
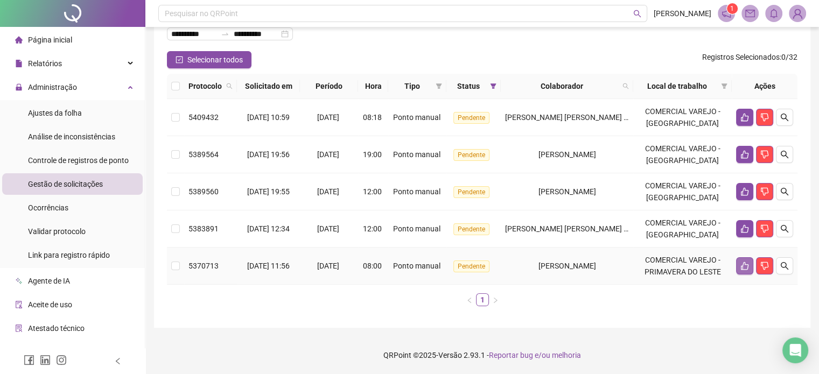
click at [743, 262] on icon "like" at bounding box center [745, 266] width 8 height 8
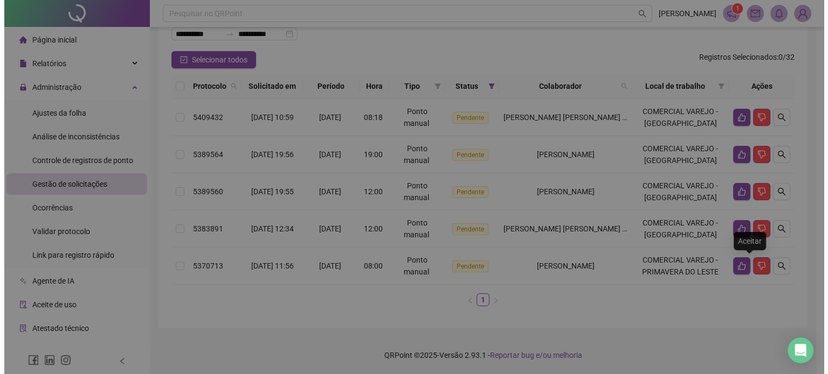
scroll to position [73, 0]
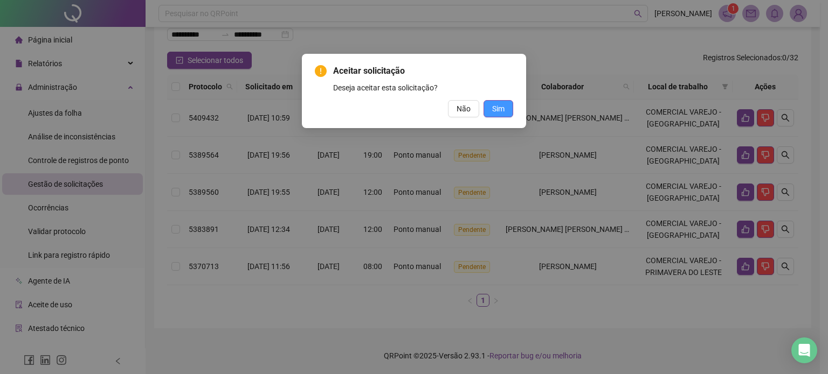
click at [498, 112] on span "Sim" at bounding box center [498, 109] width 12 height 12
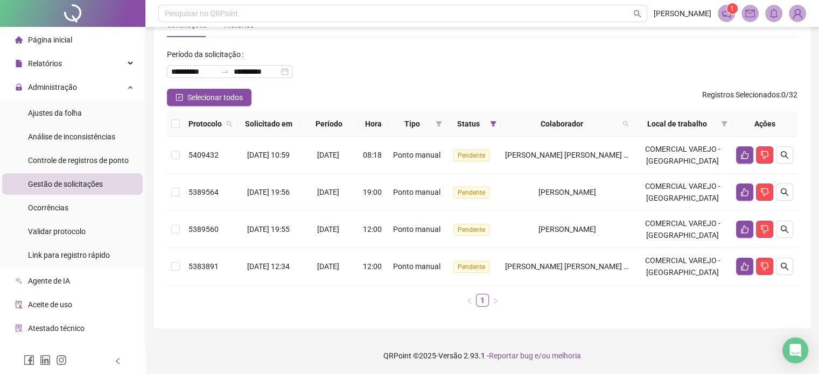
scroll to position [0, 0]
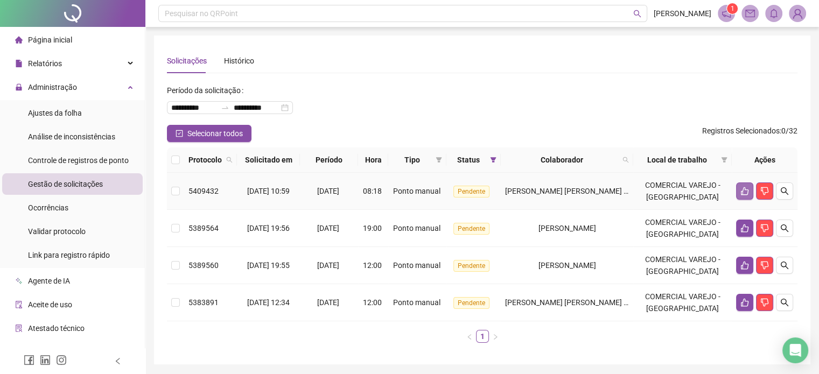
click at [746, 191] on icon "like" at bounding box center [745, 191] width 9 height 9
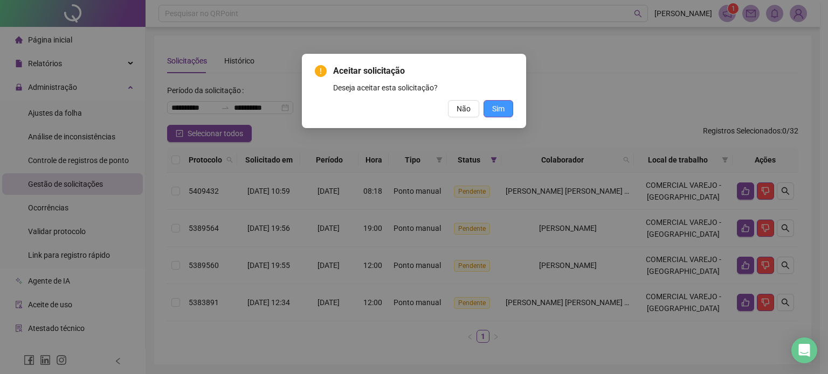
click at [499, 114] on span "Sim" at bounding box center [498, 109] width 12 height 12
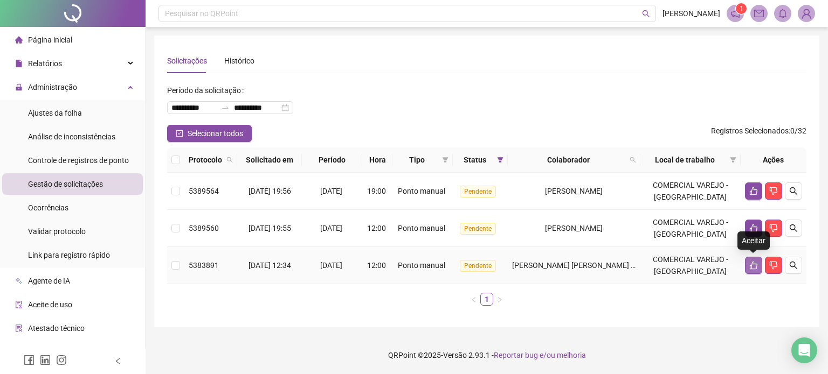
click at [754, 267] on icon "like" at bounding box center [753, 265] width 9 height 9
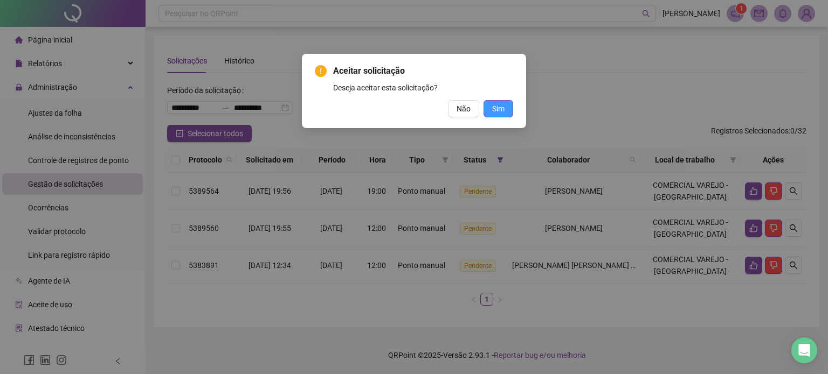
click at [498, 111] on span "Sim" at bounding box center [498, 109] width 12 height 12
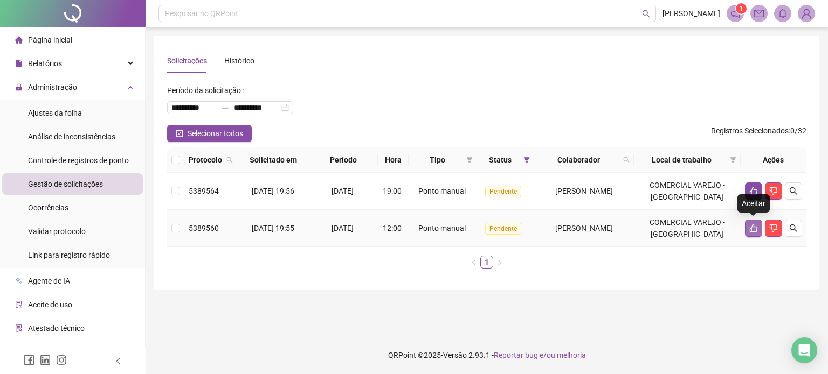
click at [753, 228] on icon "like" at bounding box center [753, 228] width 9 height 9
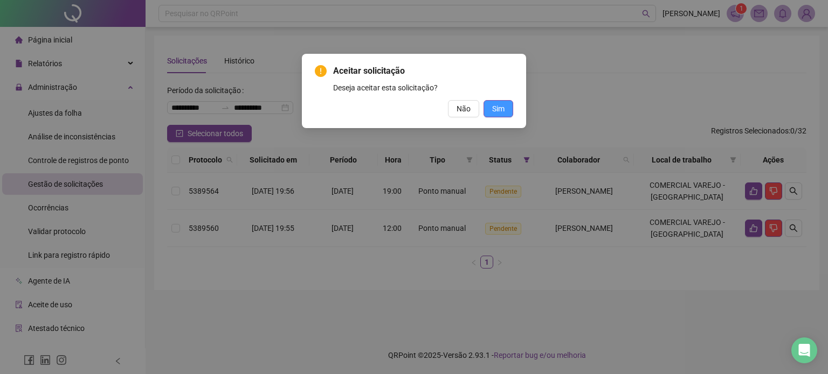
click at [500, 111] on span "Sim" at bounding box center [498, 109] width 12 height 12
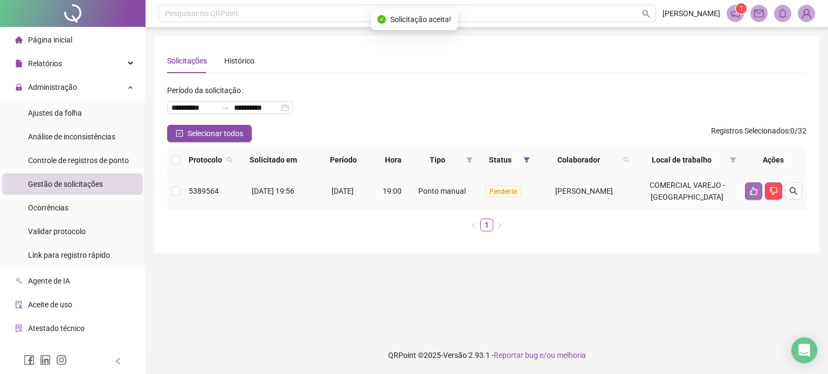
click at [747, 190] on button "button" at bounding box center [753, 191] width 17 height 17
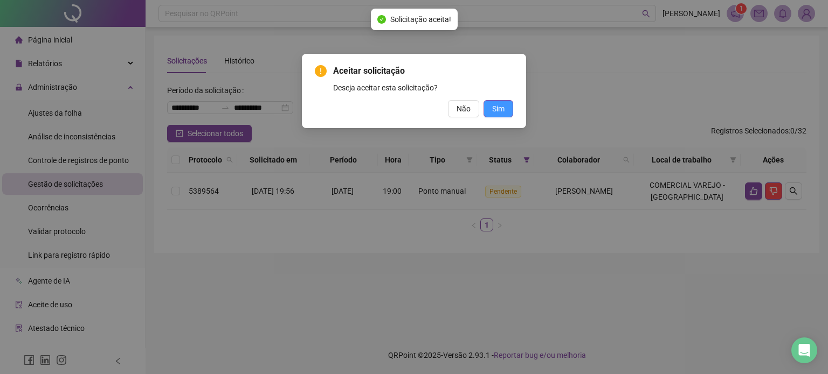
click at [499, 112] on span "Sim" at bounding box center [498, 109] width 12 height 12
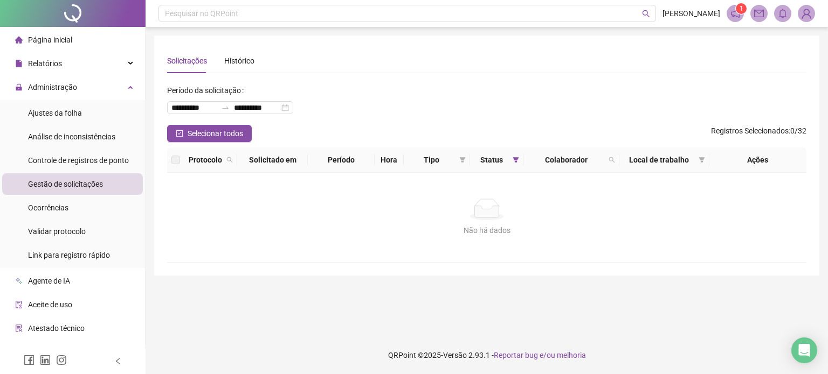
click at [41, 184] on span "Gestão de solicitações" at bounding box center [65, 184] width 75 height 9
click at [65, 206] on span "Ocorrências" at bounding box center [48, 208] width 40 height 9
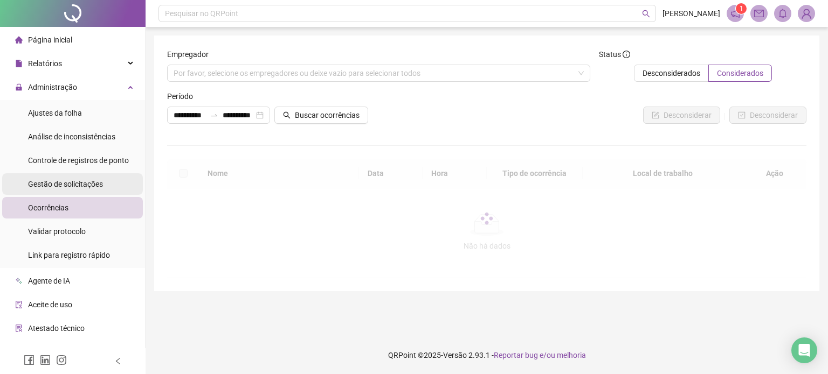
click at [75, 183] on span "Gestão de solicitações" at bounding box center [65, 184] width 75 height 9
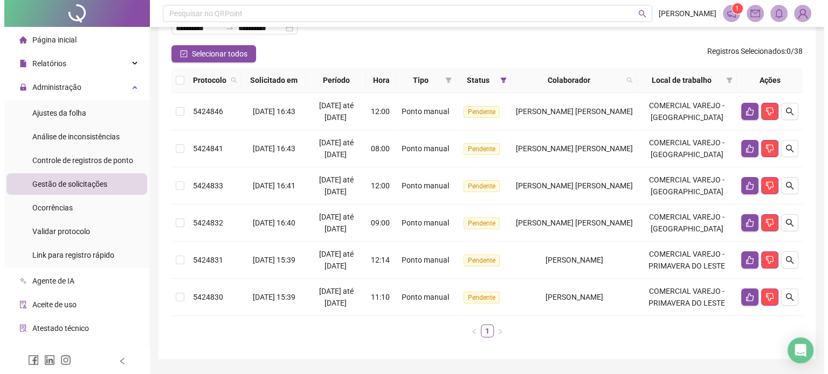
scroll to position [108, 0]
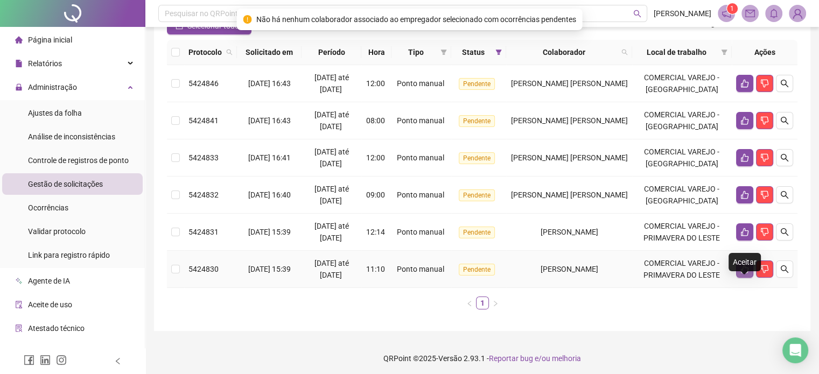
click at [745, 274] on icon "like" at bounding box center [745, 269] width 9 height 9
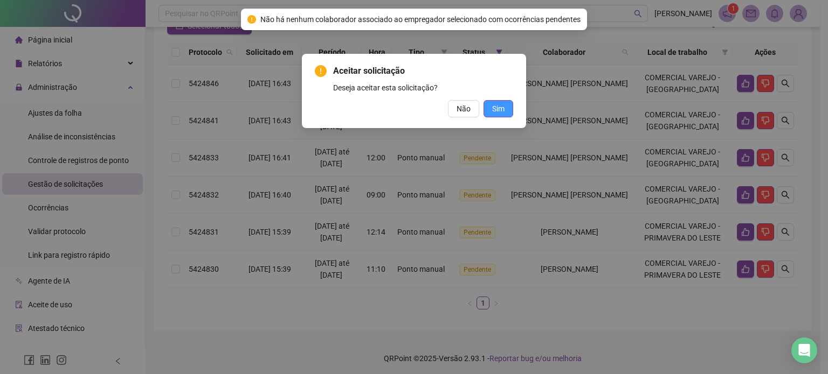
click at [495, 105] on span "Sim" at bounding box center [498, 109] width 12 height 12
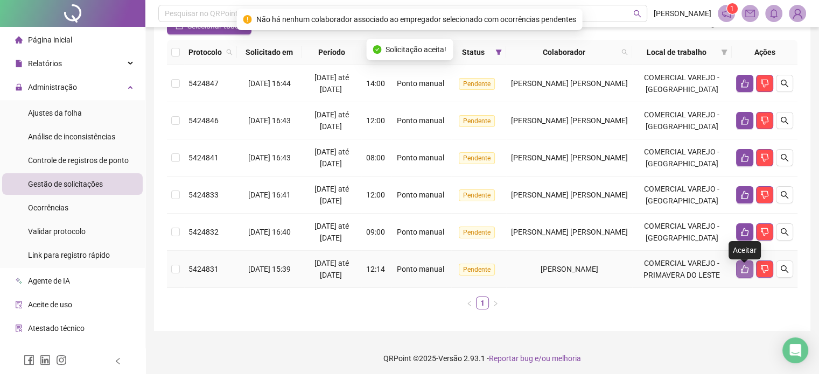
click at [752, 278] on button "button" at bounding box center [745, 269] width 17 height 17
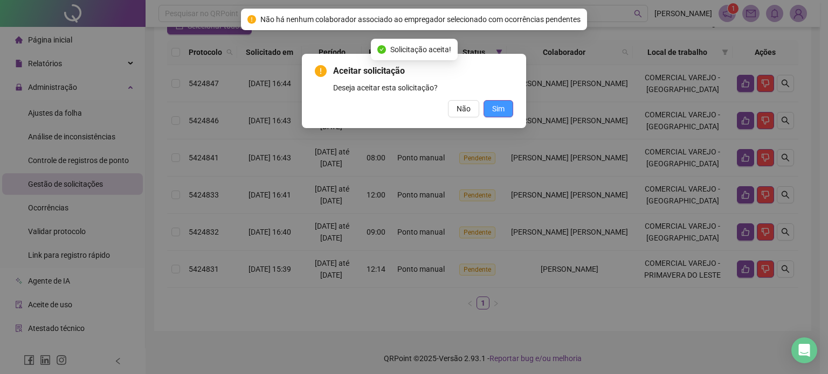
click at [506, 114] on button "Sim" at bounding box center [498, 108] width 30 height 17
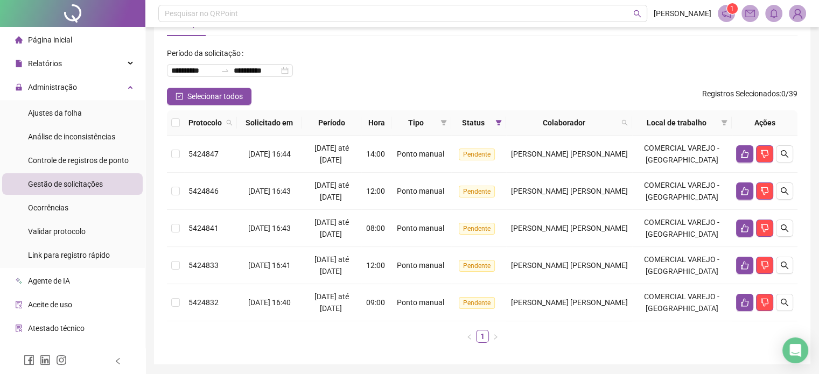
scroll to position [0, 0]
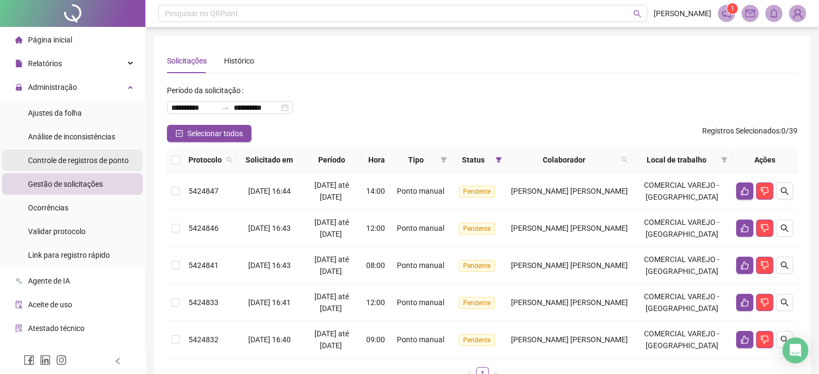
click at [91, 161] on span "Controle de registros de ponto" at bounding box center [78, 160] width 101 height 9
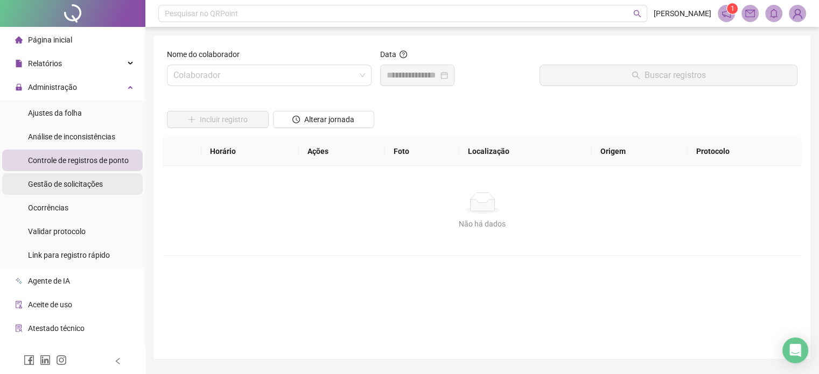
click at [68, 183] on span "Gestão de solicitações" at bounding box center [65, 184] width 75 height 9
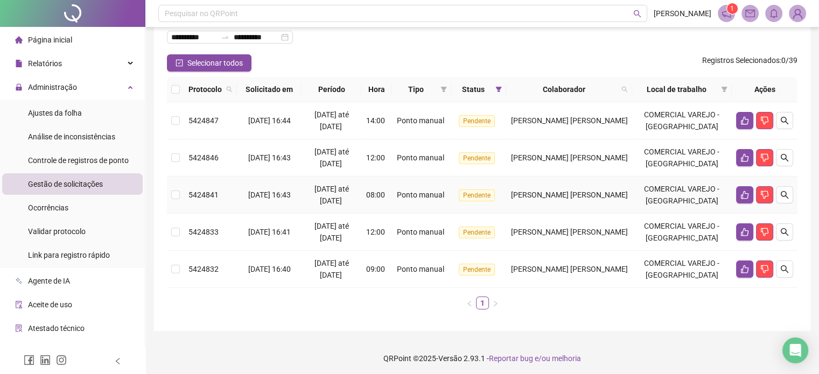
scroll to position [73, 0]
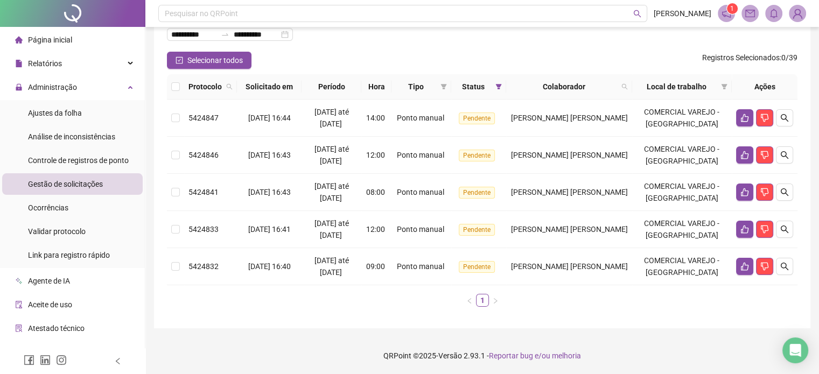
click at [76, 178] on div "Gestão de solicitações" at bounding box center [65, 184] width 75 height 22
click at [84, 152] on div "Controle de registros de ponto" at bounding box center [78, 161] width 101 height 22
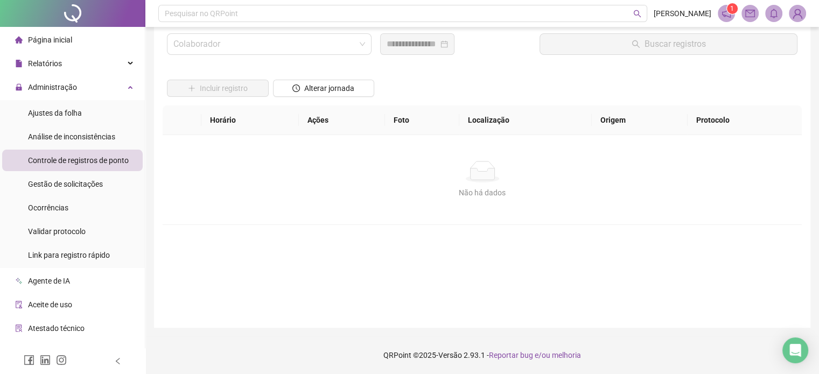
scroll to position [31, 0]
click at [80, 180] on span "Gestão de solicitações" at bounding box center [65, 184] width 75 height 9
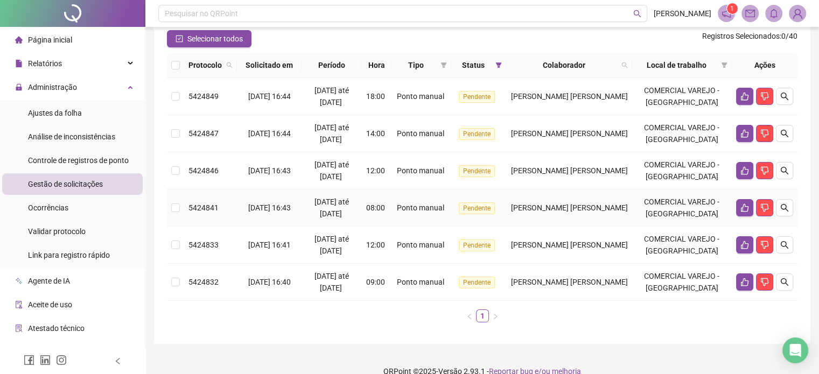
scroll to position [108, 0]
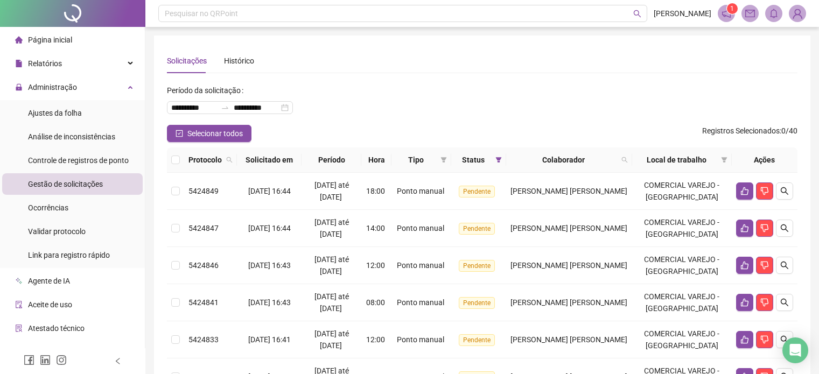
scroll to position [108, 0]
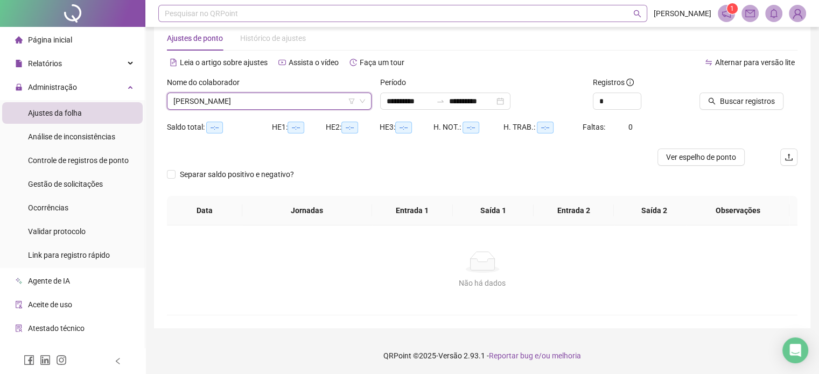
scroll to position [23, 0]
